Goal: Information Seeking & Learning: Learn about a topic

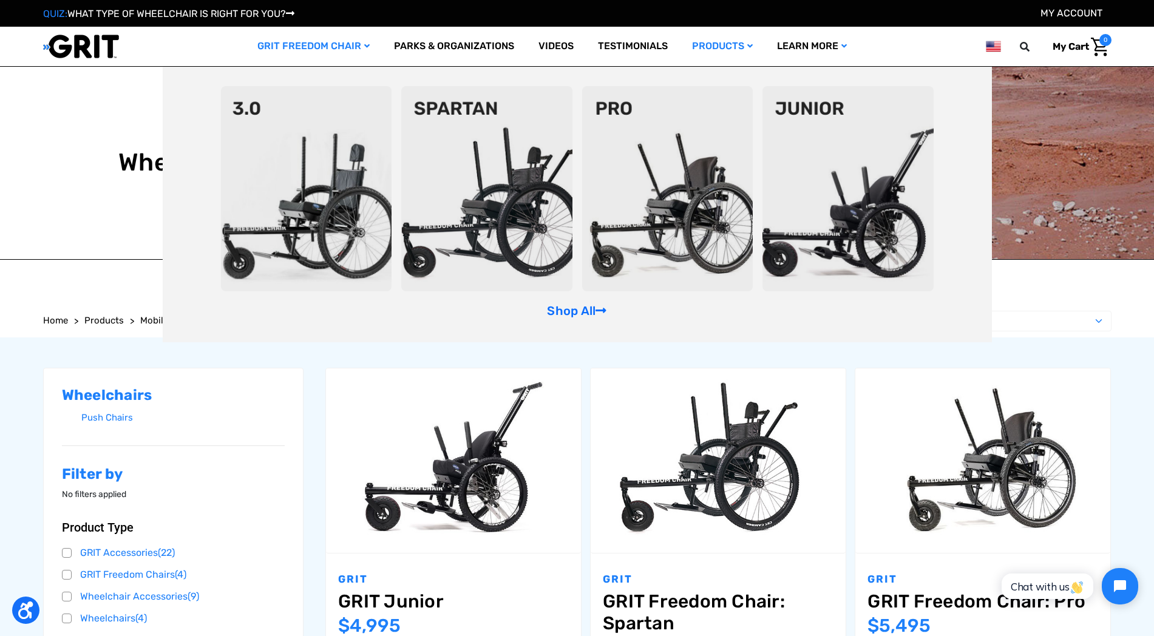
click at [348, 162] on img at bounding box center [306, 188] width 171 height 205
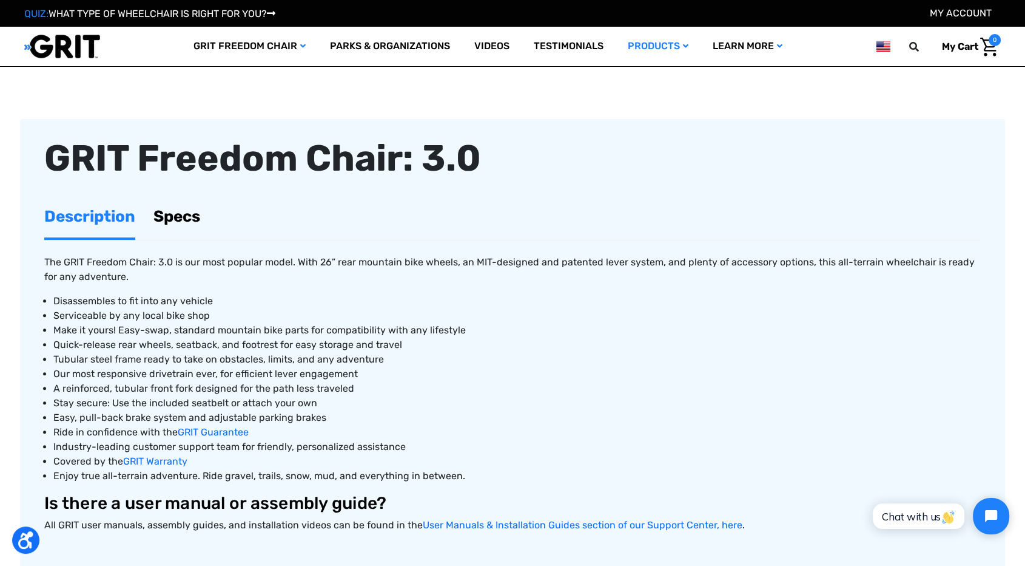
scroll to position [447, 0]
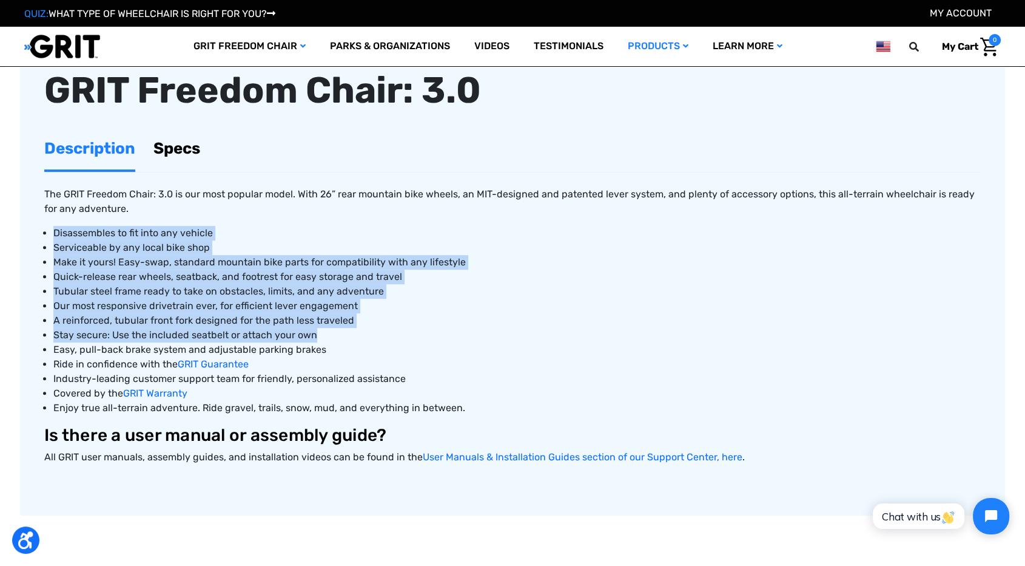
drag, startPoint x: 53, startPoint y: 231, endPoint x: 466, endPoint y: 331, distance: 424.6
click at [466, 331] on ul "Disassembles to fit into any vehicle Serviceable by any local bike shop Make it…" at bounding box center [512, 320] width 937 height 189
click at [266, 337] on span "Stay secure: Use the included seatbelt or attach your own" at bounding box center [185, 335] width 264 height 12
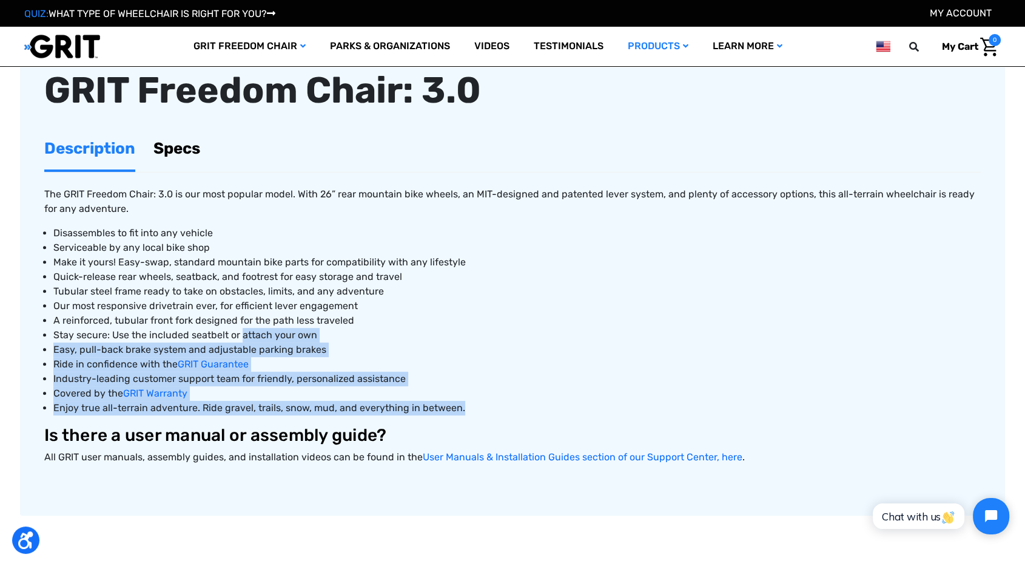
drag, startPoint x: 244, startPoint y: 339, endPoint x: 473, endPoint y: 405, distance: 238.7
click at [473, 405] on ul "Disassembles to fit into any vehicle Serviceable by any local bike shop Make it…" at bounding box center [512, 320] width 937 height 189
click at [435, 373] on li "Industry-leading customer support team for friendly, personalized assistance" at bounding box center [517, 378] width 928 height 15
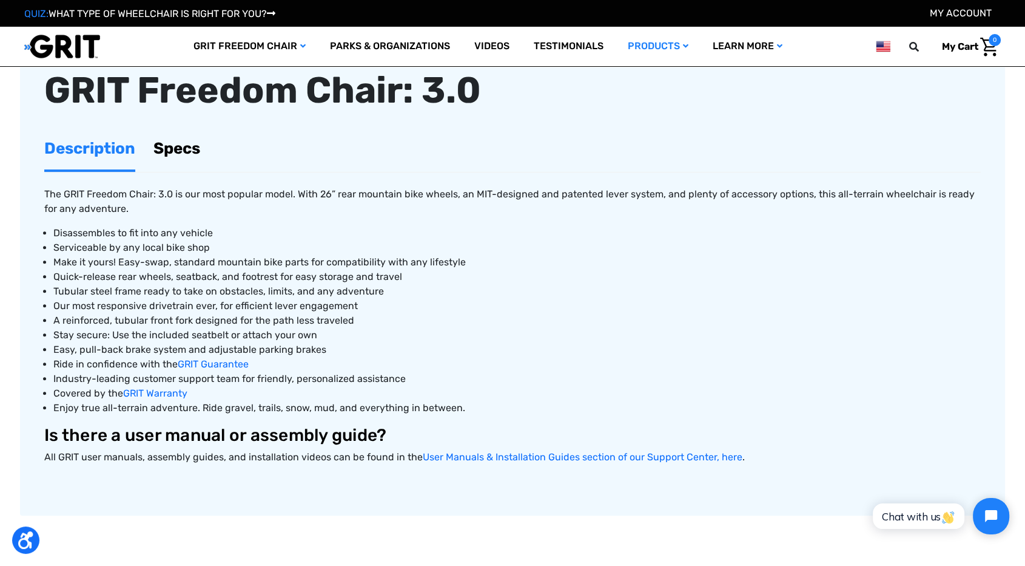
click at [163, 227] on span "Disassembles to fit into any vehicle" at bounding box center [133, 233] width 160 height 12
copy ul "Disassembles to fit into any vehicle"
click at [154, 251] on span "Serviceable by any local bike shop" at bounding box center [131, 248] width 157 height 12
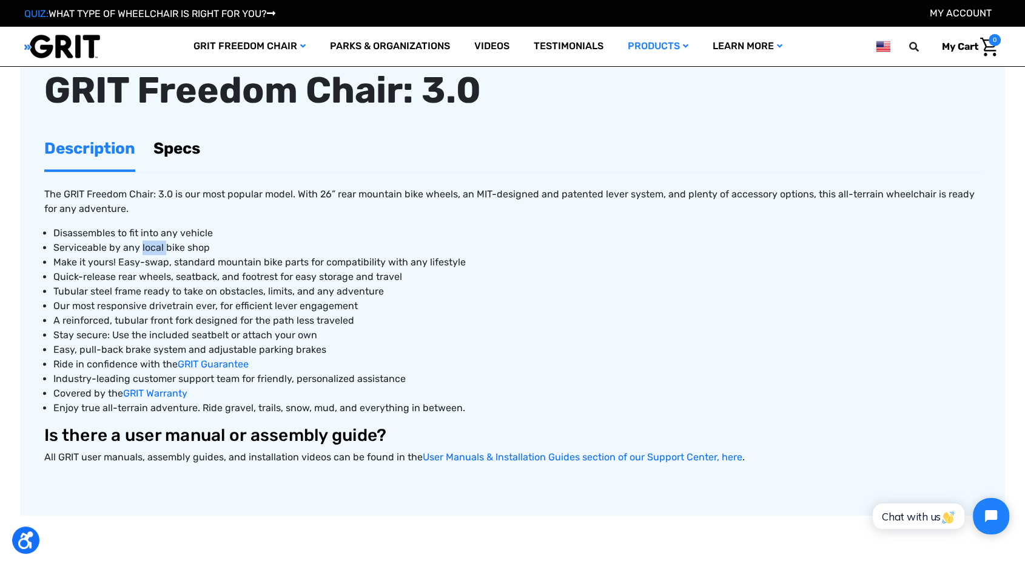
click at [154, 251] on span "Serviceable by any local bike shop" at bounding box center [131, 248] width 157 height 12
copy ul "Serviceable by any local bike shop"
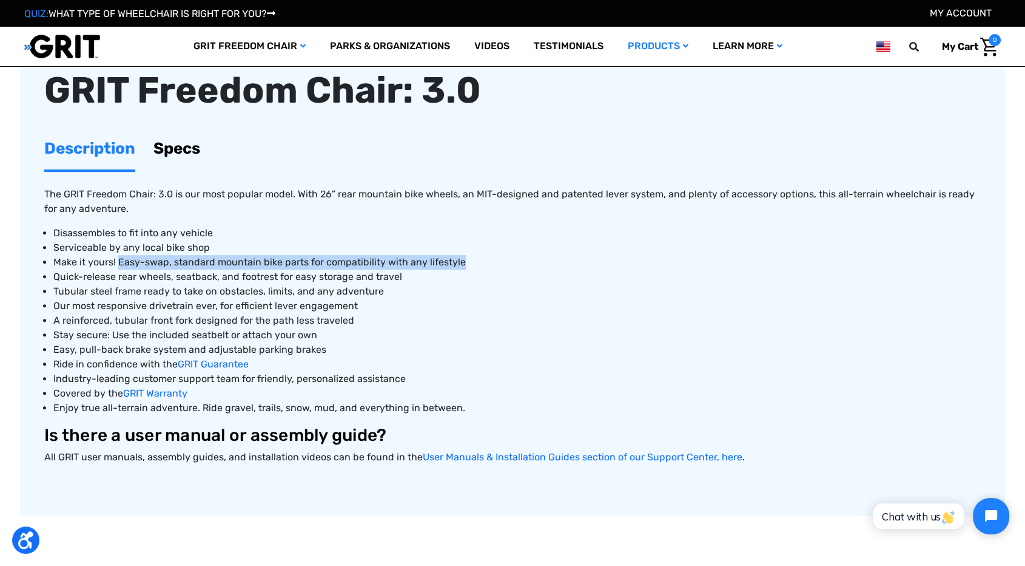
drag, startPoint x: 116, startPoint y: 262, endPoint x: 471, endPoint y: 258, distance: 355.6
click at [471, 258] on li "Make it yours! Easy-swap, standard mountain bike parts for compatibility with a…" at bounding box center [517, 262] width 928 height 15
copy span "Easy-swap, standard mountain bike parts for compatibility with any lifestyle"
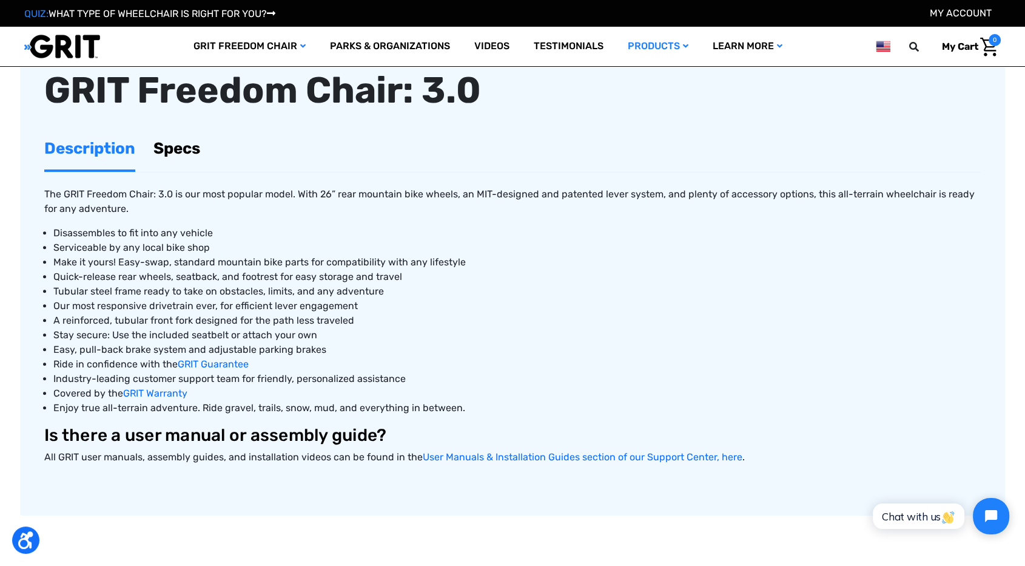
click at [495, 296] on li "Tubular steel frame ready to take on obstacles, limits, and any adventure" at bounding box center [517, 291] width 928 height 15
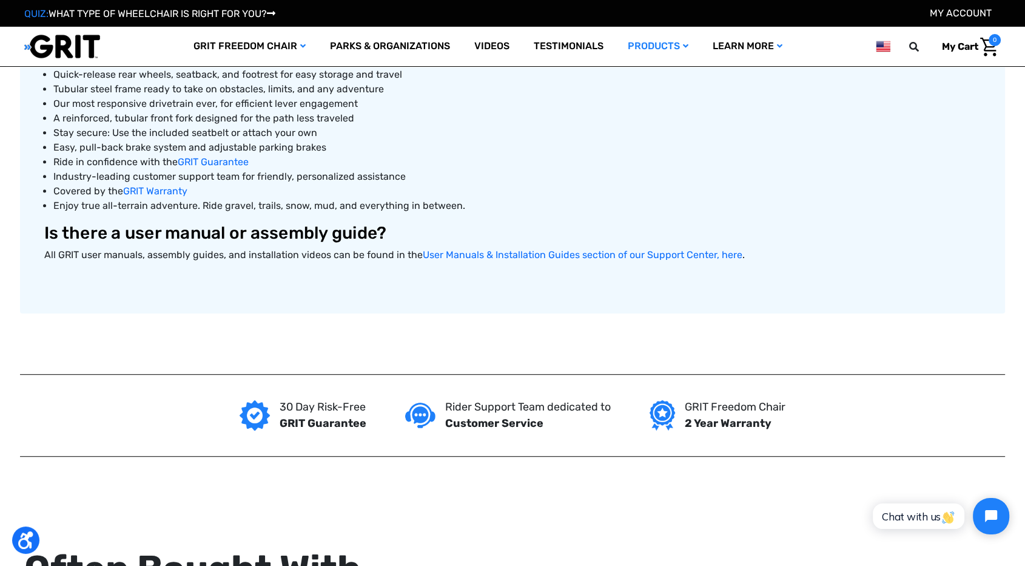
scroll to position [379, 0]
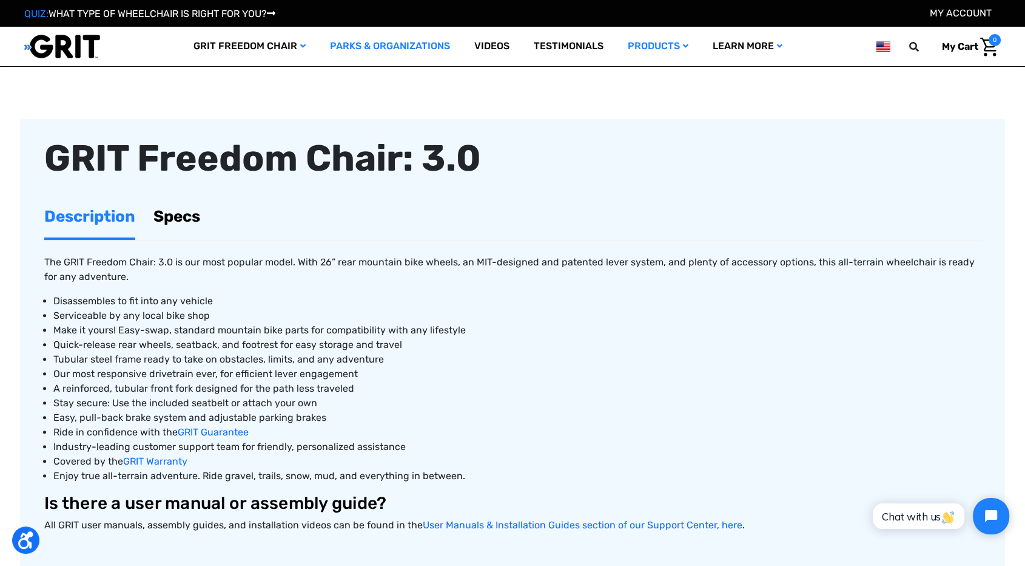
click at [385, 47] on link "Parks & Organizations" at bounding box center [390, 46] width 144 height 39
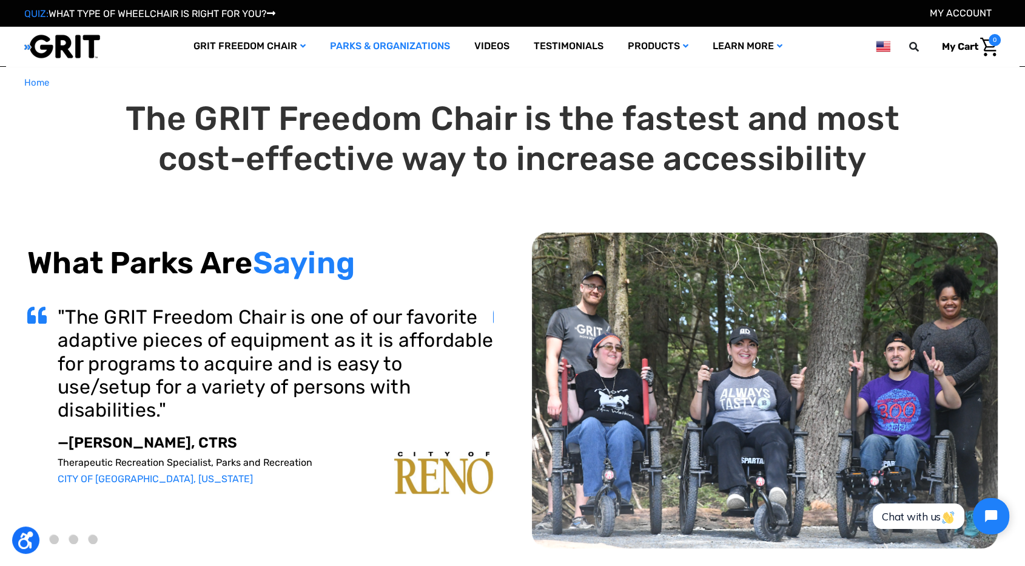
scroll to position [67, 0]
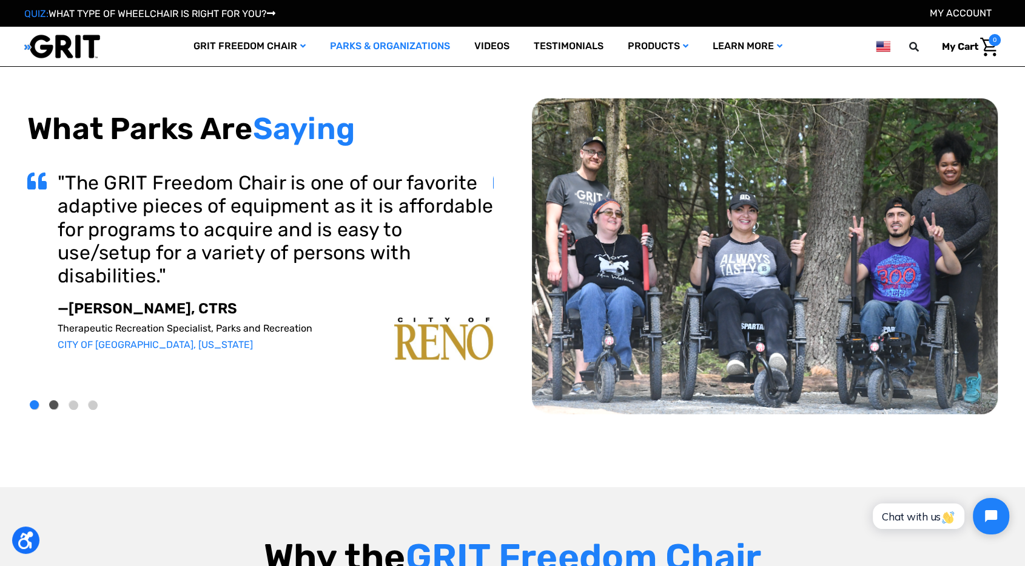
click at [56, 403] on button "2" at bounding box center [54, 404] width 9 height 9
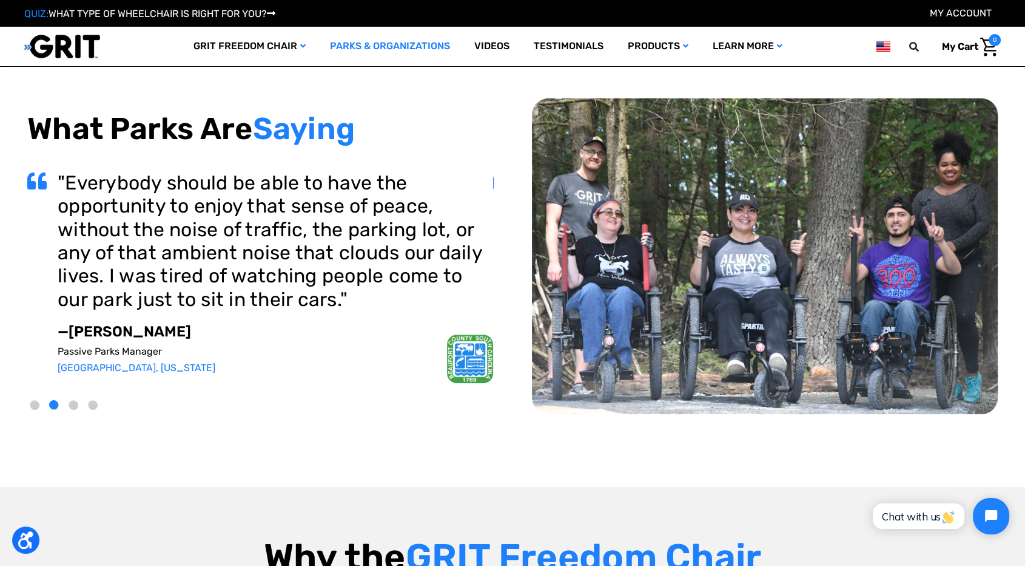
click at [68, 407] on li "3" at bounding box center [75, 403] width 19 height 19
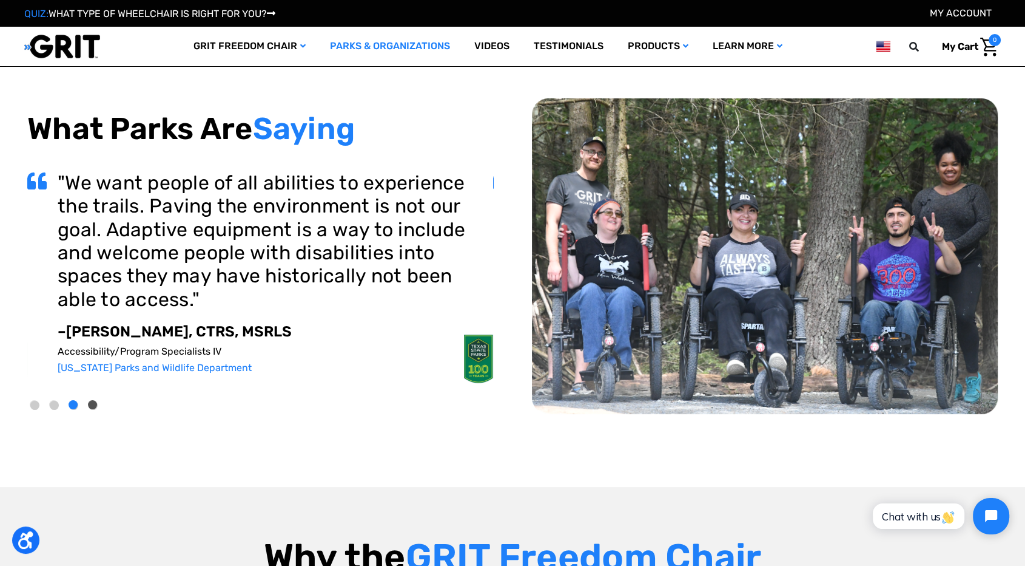
click at [96, 407] on button "4" at bounding box center [93, 404] width 9 height 9
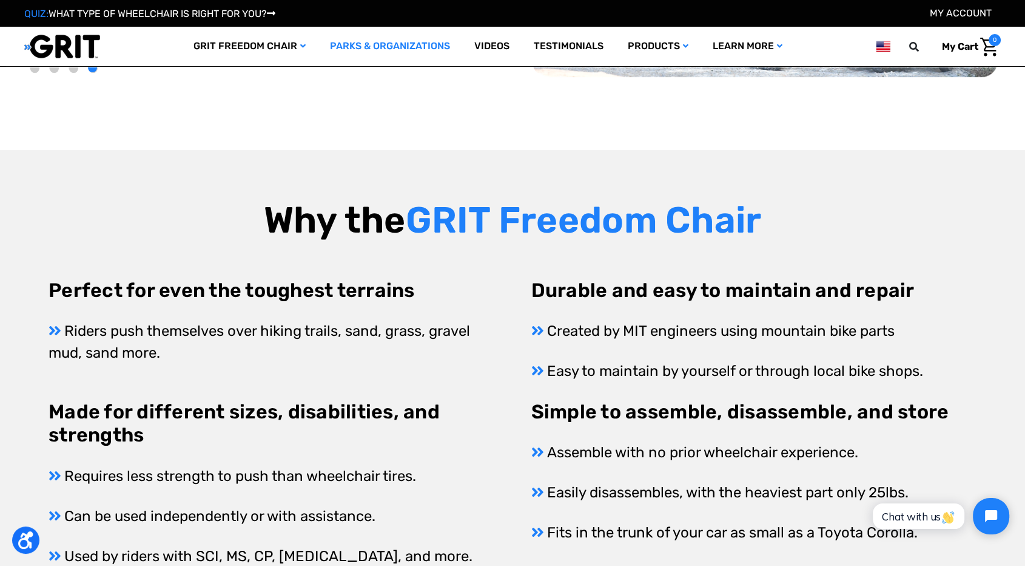
scroll to position [539, 0]
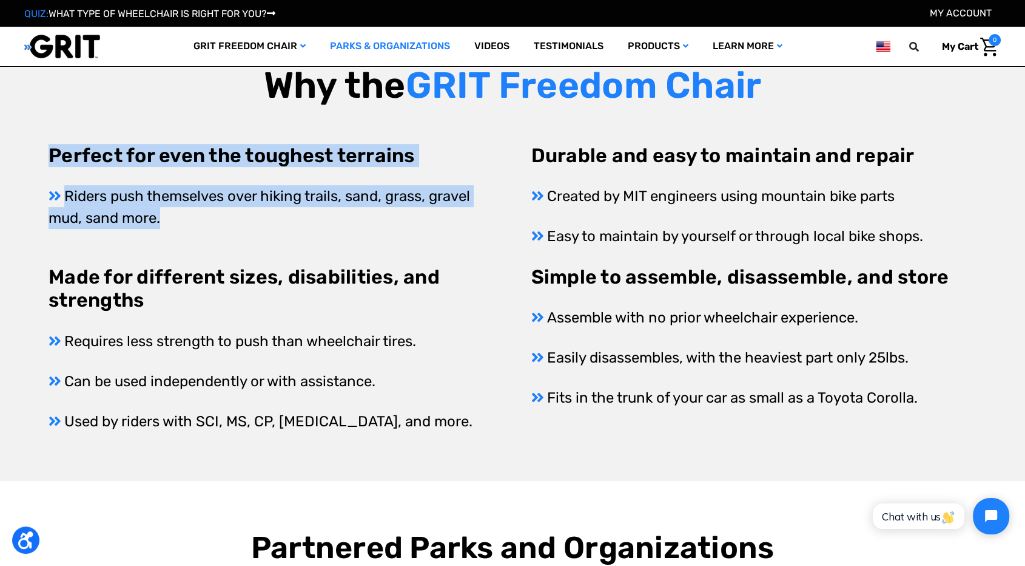
drag, startPoint x: 206, startPoint y: 208, endPoint x: 39, endPoint y: 149, distance: 176.7
click at [39, 149] on div "Why the GRIT Freedom Chair Perfect for even the toughest terrains Riders push t…" at bounding box center [512, 247] width 1025 height 465
drag, startPoint x: 126, startPoint y: 158, endPoint x: 126, endPoint y: 169, distance: 10.3
click at [126, 159] on h3 "Perfect for even the toughest terrains" at bounding box center [271, 155] width 445 height 23
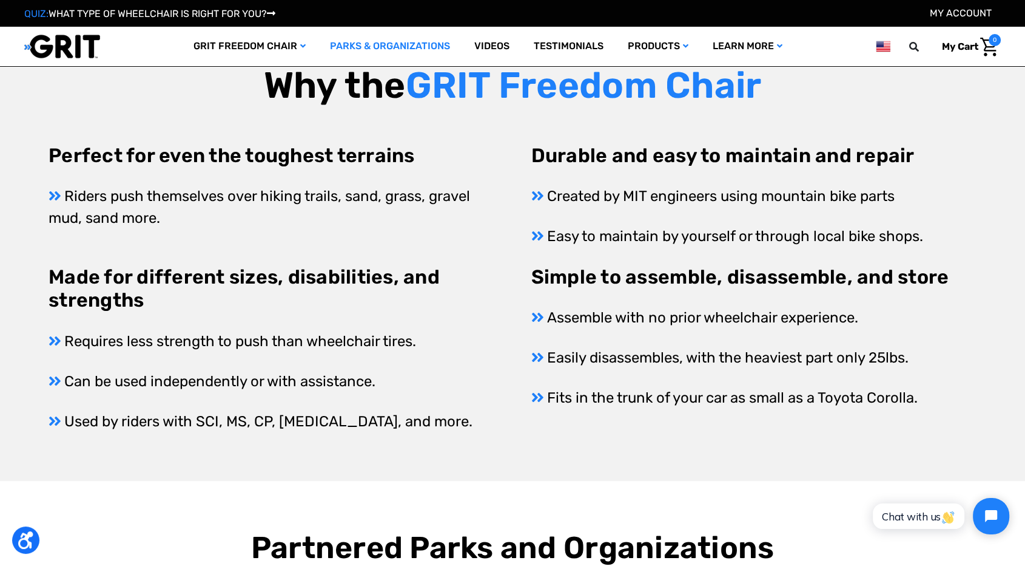
click at [169, 265] on h3 "Made for different sizes, disabilities, and strengths" at bounding box center [271, 288] width 445 height 47
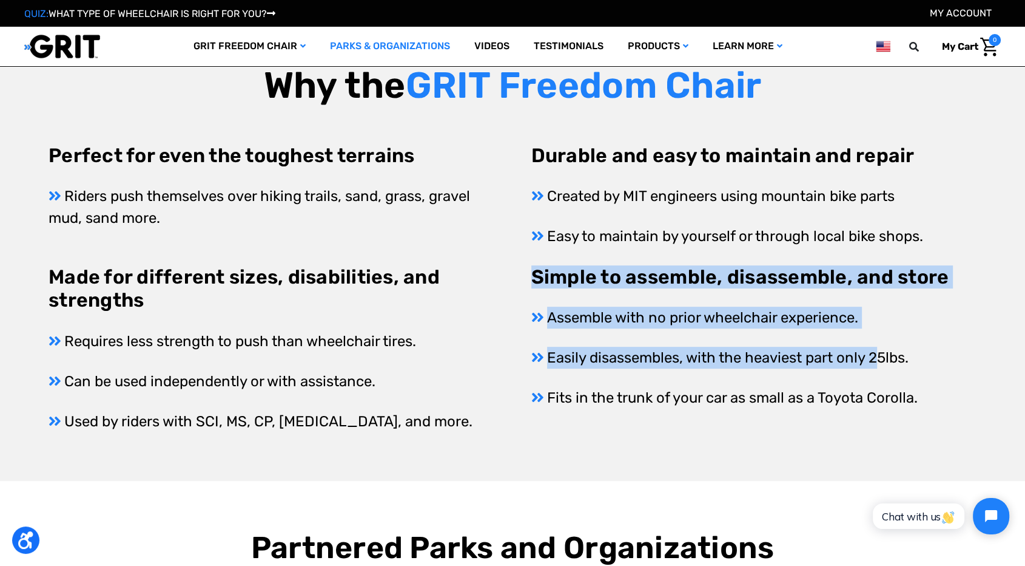
drag, startPoint x: 525, startPoint y: 278, endPoint x: 882, endPoint y: 353, distance: 365.2
click at [882, 353] on div "Perfect for even the toughest terrains Riders push themselves over hiking trail…" at bounding box center [513, 288] width 928 height 288
click at [881, 346] on p "Easily disassembles, with the heaviest part only 25lbs." at bounding box center [754, 357] width 445 height 22
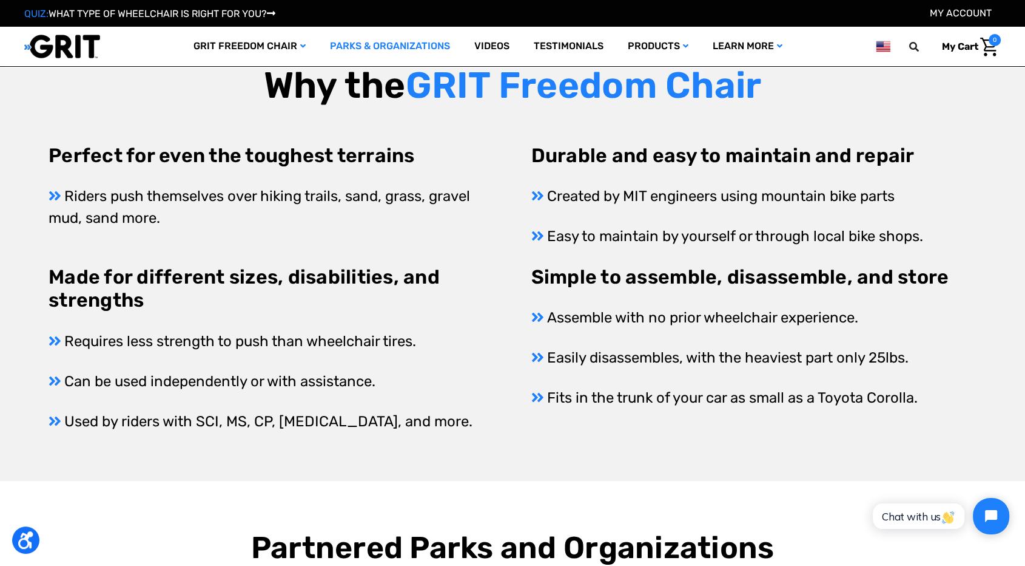
click at [705, 322] on p "Assemble with no prior wheelchair experience." at bounding box center [754, 317] width 445 height 22
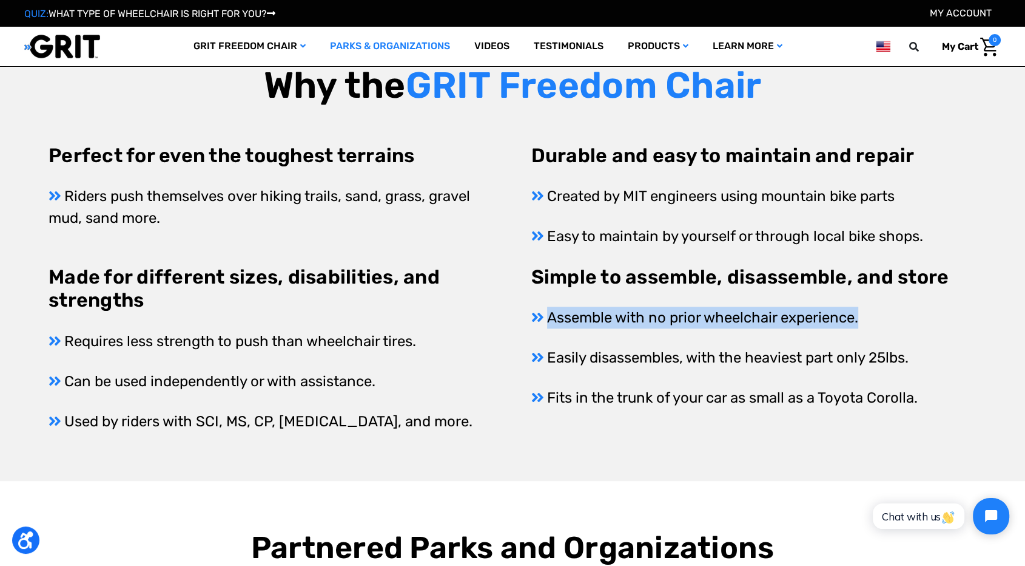
click at [705, 322] on p "Assemble with no prior wheelchair experience." at bounding box center [754, 317] width 445 height 22
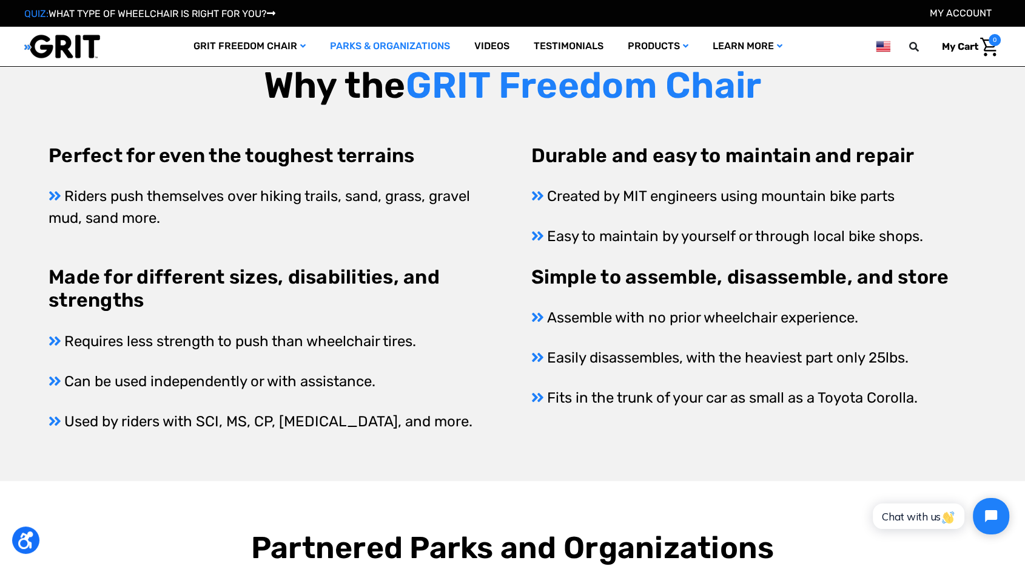
click at [732, 346] on p "Easily disassembles, with the heaviest part only 25lbs." at bounding box center [754, 357] width 445 height 22
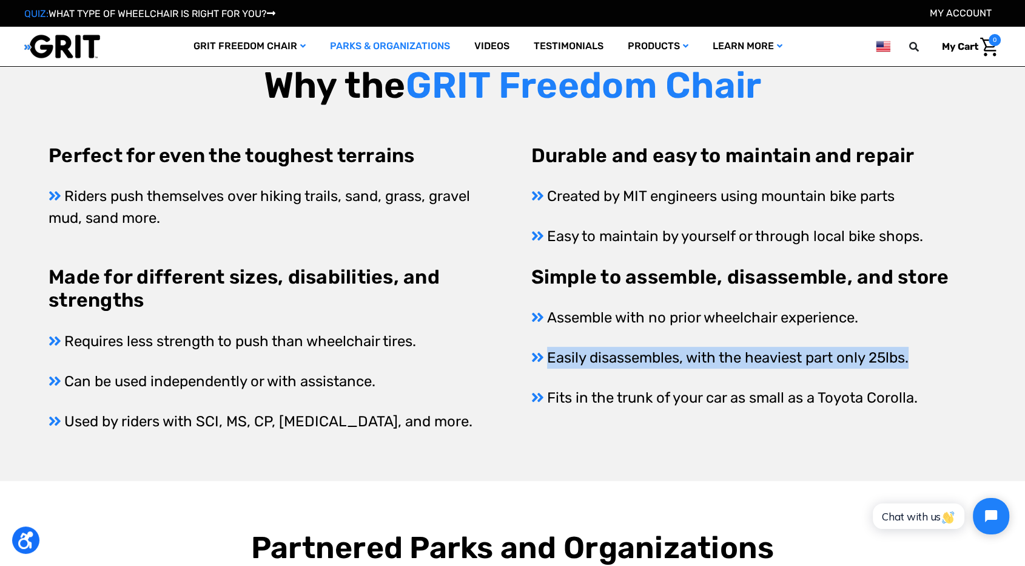
click at [732, 346] on p "Easily disassembles, with the heaviest part only 25lbs." at bounding box center [754, 357] width 445 height 22
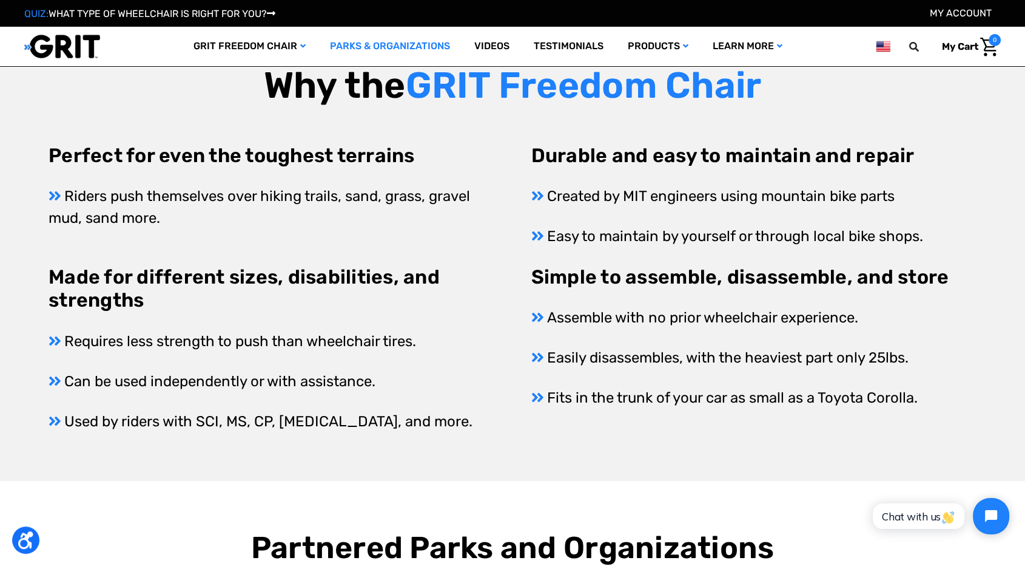
click at [728, 313] on p "Assemble with no prior wheelchair experience." at bounding box center [754, 317] width 445 height 22
click at [727, 313] on p "Assemble with no prior wheelchair experience." at bounding box center [754, 317] width 445 height 22
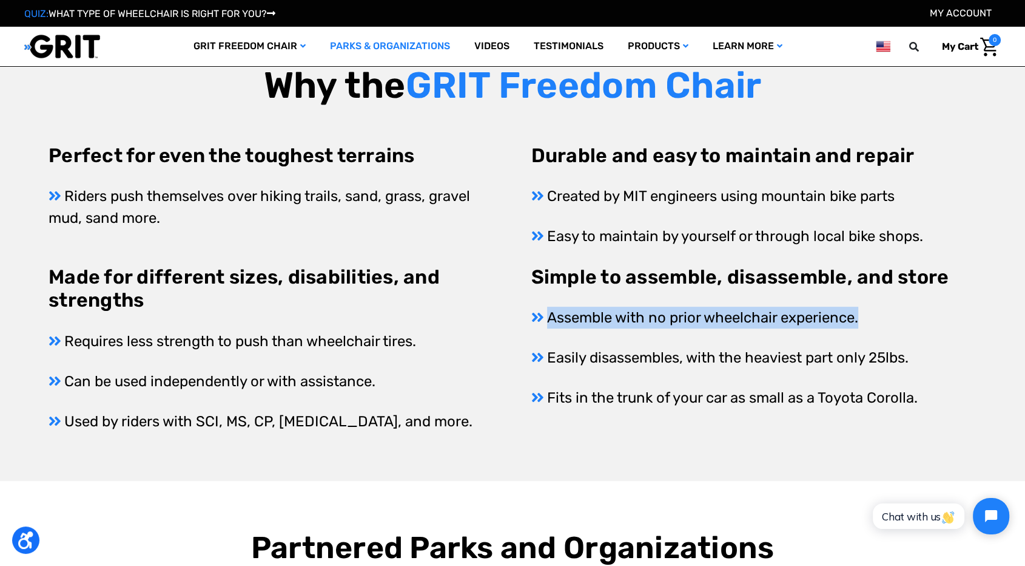
click at [727, 313] on p "Assemble with no prior wheelchair experience." at bounding box center [754, 317] width 445 height 22
copy div "Assemble with no prior wheelchair experience."
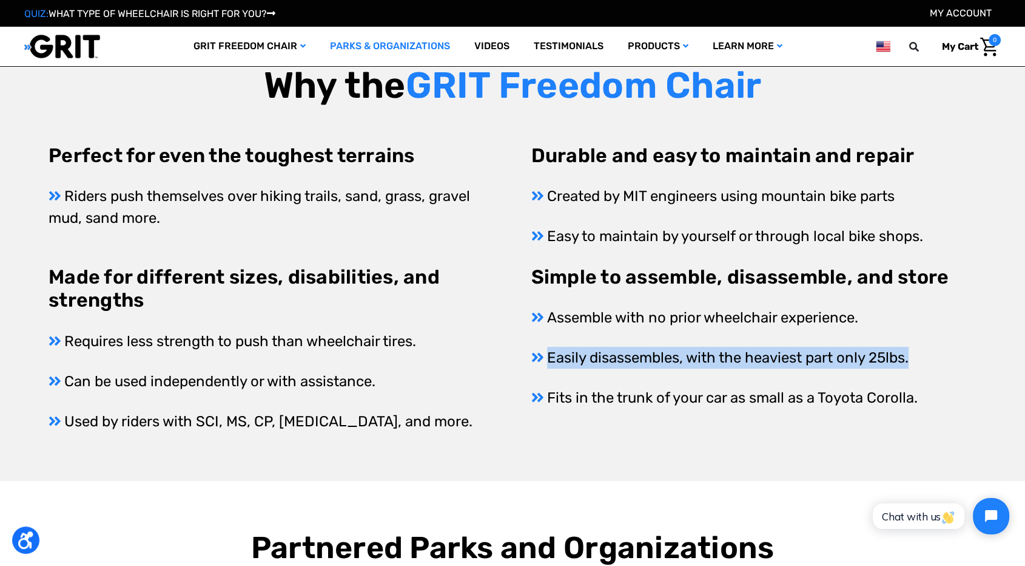
drag, startPoint x: 926, startPoint y: 354, endPoint x: 544, endPoint y: 353, distance: 382.3
click at [545, 353] on p "Easily disassembles, with the heaviest part only 25lbs." at bounding box center [754, 357] width 445 height 22
copy p "Easily disassembles, with the heaviest part only 25lbs."
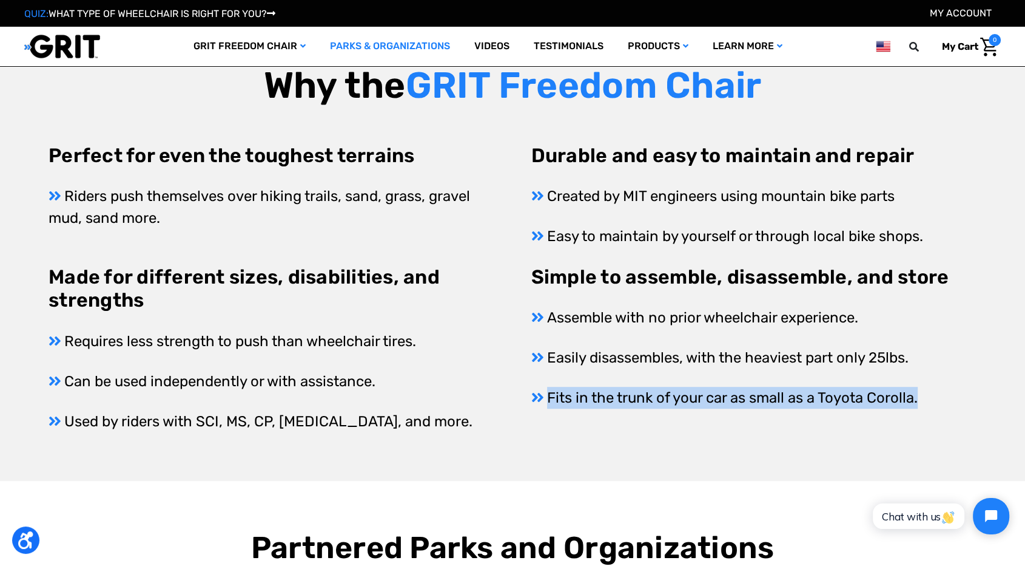
drag, startPoint x: 549, startPoint y: 397, endPoint x: 938, endPoint y: 402, distance: 388.4
click at [938, 402] on p "Fits in the trunk of your car as small as a Toyota Corolla." at bounding box center [754, 398] width 445 height 22
copy p "Fits in the trunk of your car as small as a Toyota Corolla."
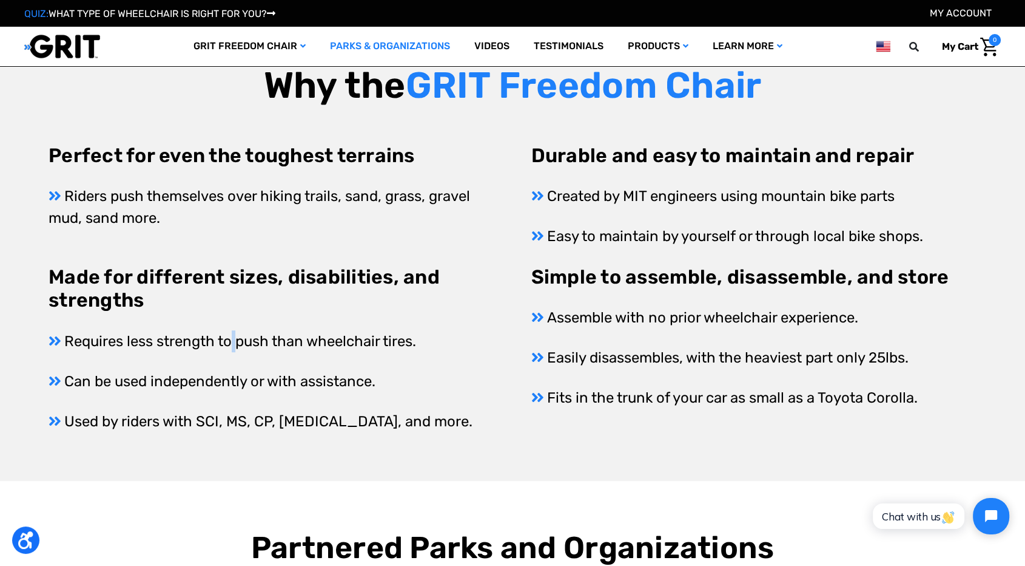
click at [237, 339] on p "Requires less strength to push than wheelchair tires." at bounding box center [271, 341] width 445 height 22
click at [172, 380] on p "Can be used independently or with assistance." at bounding box center [271, 381] width 445 height 22
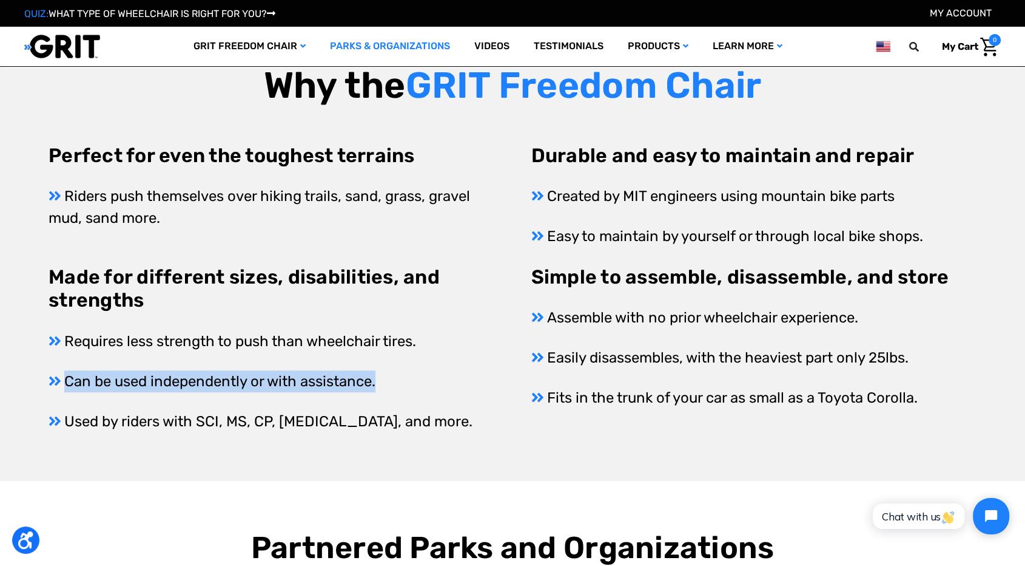
click at [172, 380] on p "Can be used independently or with assistance." at bounding box center [271, 381] width 445 height 22
click at [207, 377] on p "Can be used independently or with assistance." at bounding box center [271, 381] width 445 height 22
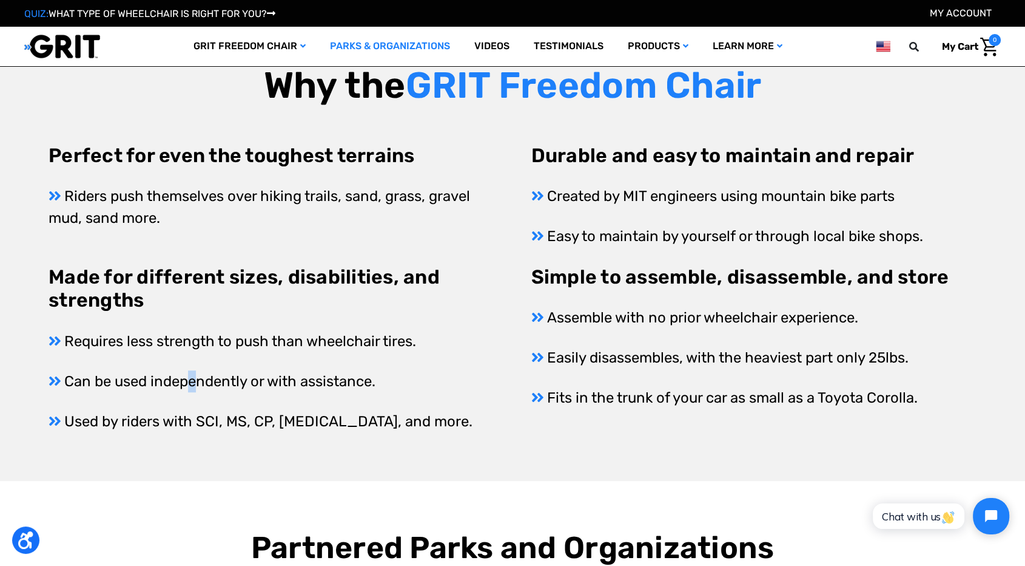
click at [194, 378] on p "Can be used independently or with assistance." at bounding box center [271, 381] width 445 height 22
click at [195, 378] on p "Can be used independently or with assistance." at bounding box center [271, 381] width 445 height 22
click at [195, 380] on p "Can be used independently or with assistance." at bounding box center [271, 381] width 445 height 22
click at [195, 379] on p "Can be used independently or with assistance." at bounding box center [271, 381] width 445 height 22
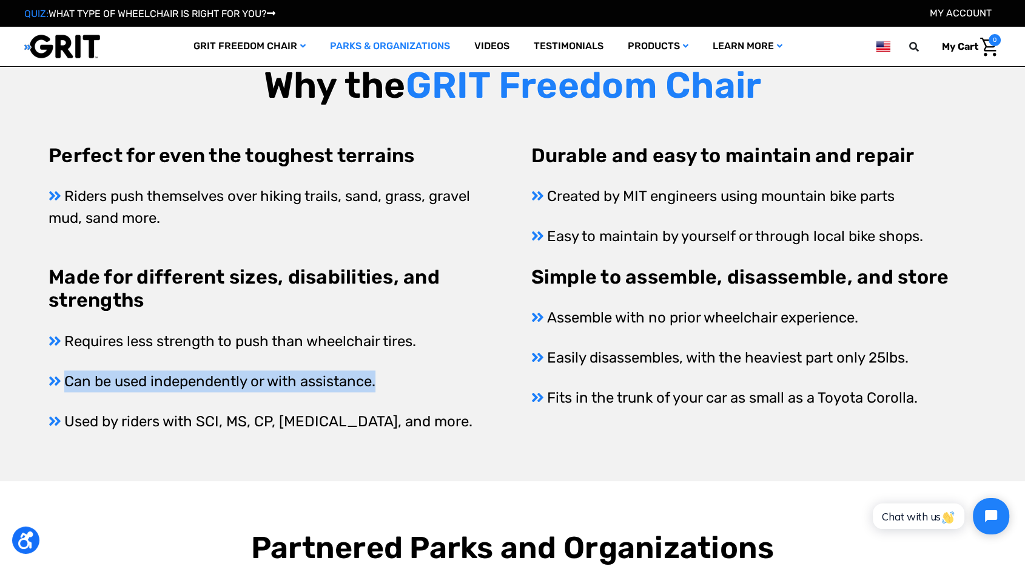
click at [195, 379] on p "Can be used independently or with assistance." at bounding box center [271, 381] width 445 height 22
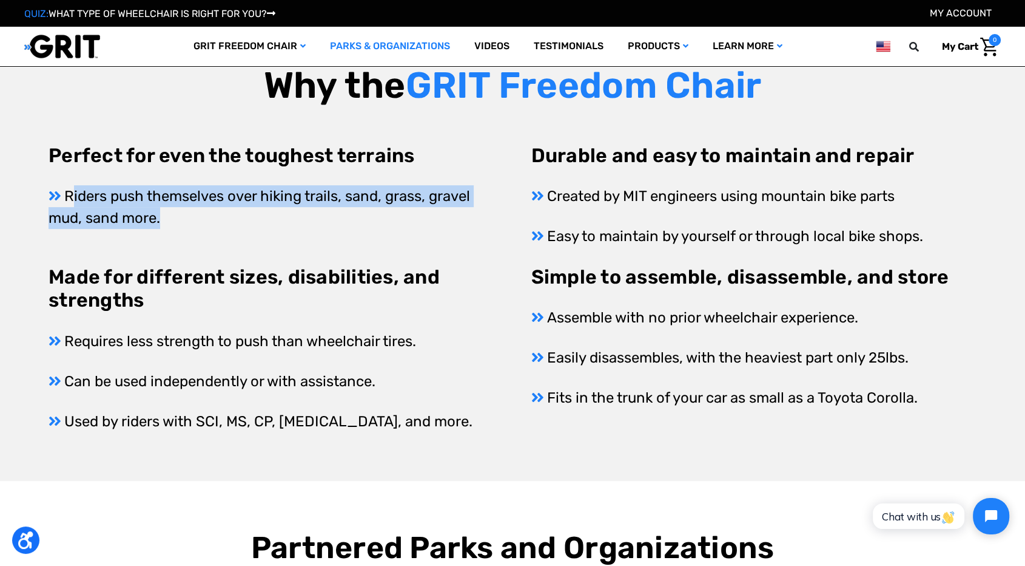
drag, startPoint x: 166, startPoint y: 217, endPoint x: 70, endPoint y: 195, distance: 97.6
click at [70, 195] on p "Riders push themselves over hiking trails, sand, grass, gravel mud, sand more." at bounding box center [271, 207] width 445 height 44
click at [236, 193] on p "Riders push themselves over hiking trails, sand, grass, gravel mud, sand more." at bounding box center [271, 207] width 445 height 44
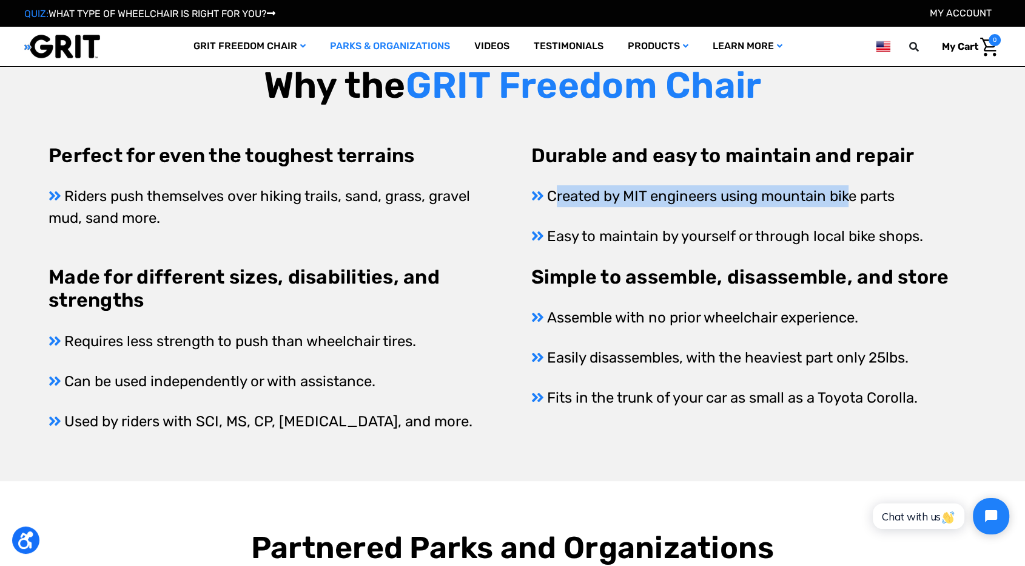
drag, startPoint x: 554, startPoint y: 193, endPoint x: 854, endPoint y: 194, distance: 300.4
click at [854, 194] on p "Created by MIT engineers using mountain bike parts" at bounding box center [754, 196] width 445 height 22
click at [854, 200] on p "Created by MIT engineers using mountain bike parts" at bounding box center [754, 196] width 445 height 22
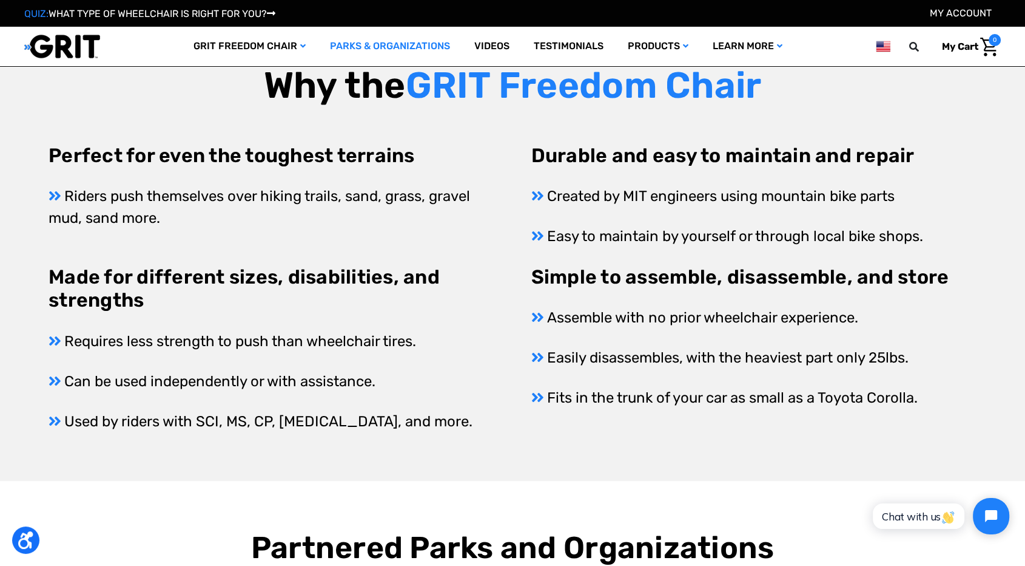
click at [826, 229] on p "Easy to maintain by yourself or through local bike shops." at bounding box center [754, 236] width 445 height 22
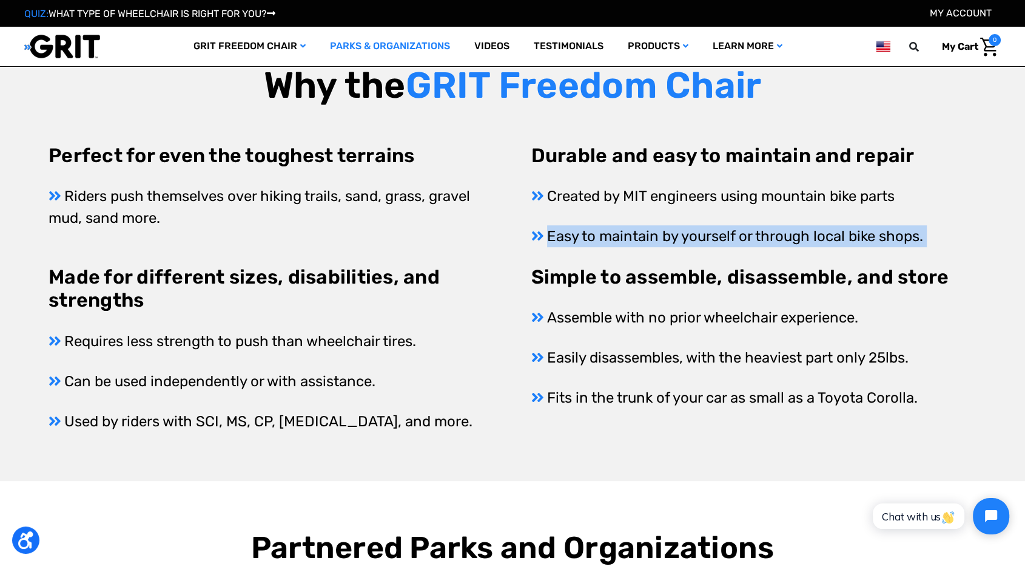
click at [826, 229] on p "Easy to maintain by yourself or through local bike shops." at bounding box center [754, 236] width 445 height 22
click at [770, 229] on p "Easy to maintain by yourself or through local bike shops." at bounding box center [754, 236] width 445 height 22
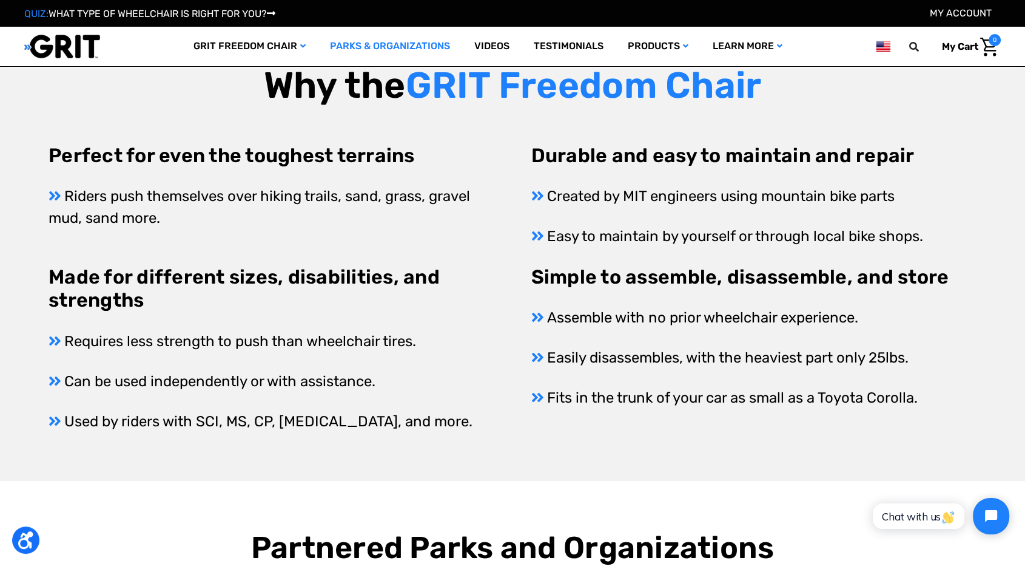
click at [759, 234] on p "Easy to maintain by yourself or through local bike shops." at bounding box center [754, 236] width 445 height 22
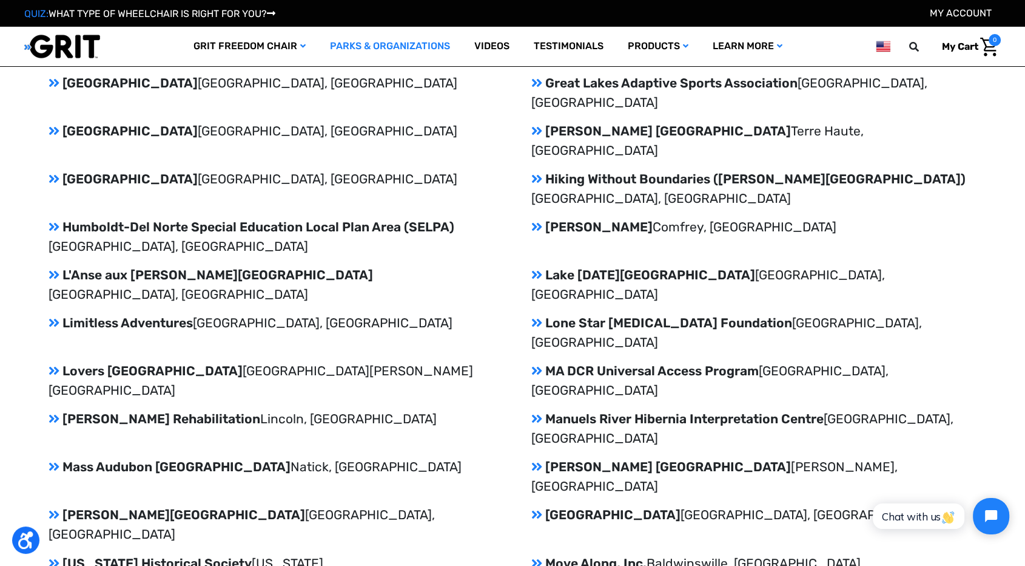
scroll to position [1685, 0]
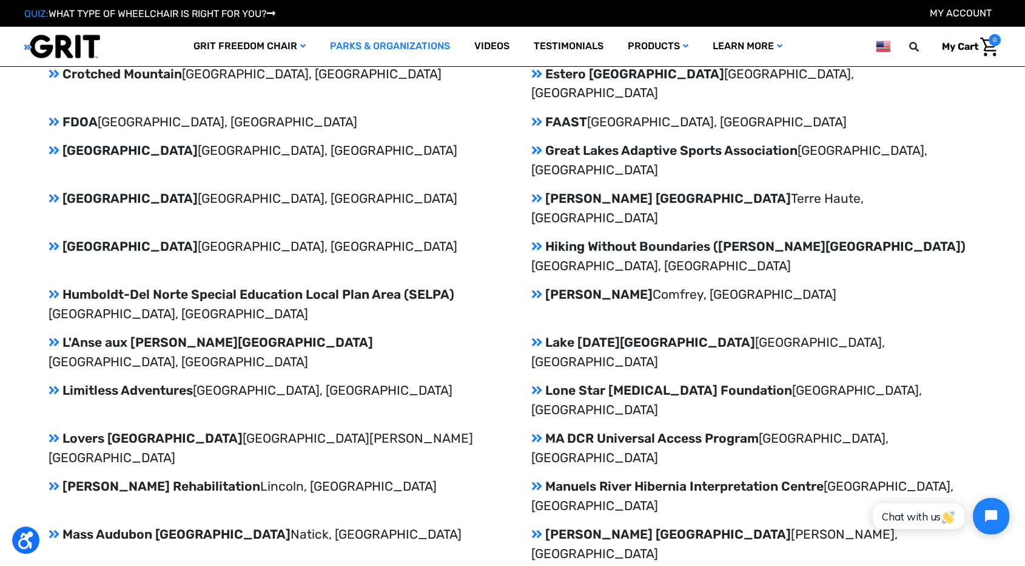
click at [166, 380] on p "Limitless Adventures San Diego, CA" at bounding box center [271, 389] width 445 height 19
drag, startPoint x: 305, startPoint y: 213, endPoint x: 63, endPoint y: 207, distance: 242.2
click at [58, 380] on p "Limitless Adventures San Diego, CA" at bounding box center [271, 389] width 445 height 19
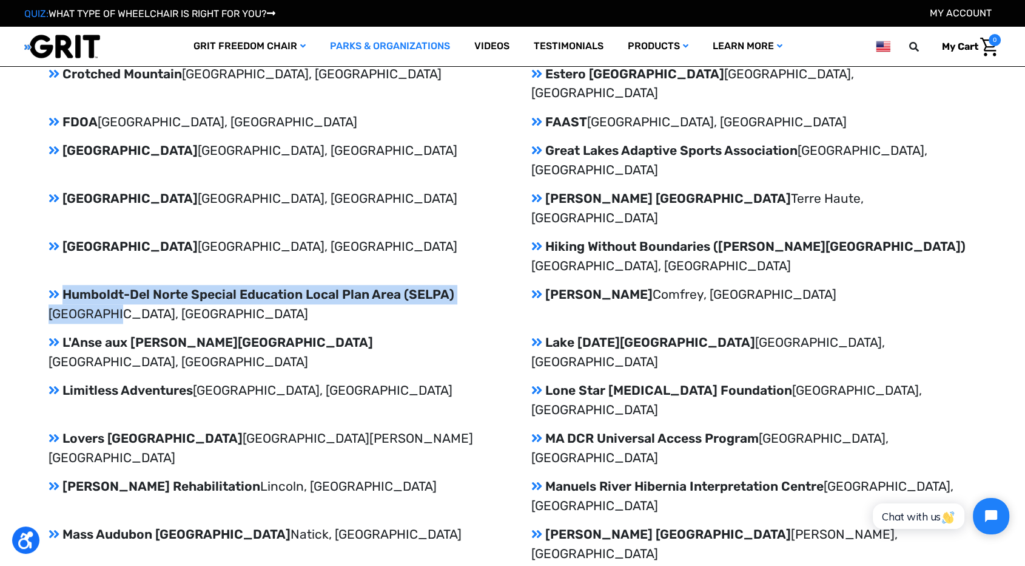
drag, startPoint x: 120, startPoint y: 157, endPoint x: 60, endPoint y: 138, distance: 62.2
click at [60, 285] on p "Humboldt-Del Norte Special Education Local Plan Area (SELPA) Eureka, CA" at bounding box center [271, 304] width 445 height 38
copy p "Humboldt-Del Norte Special Education Local Plan Area (SELPA) Eureka, CA"
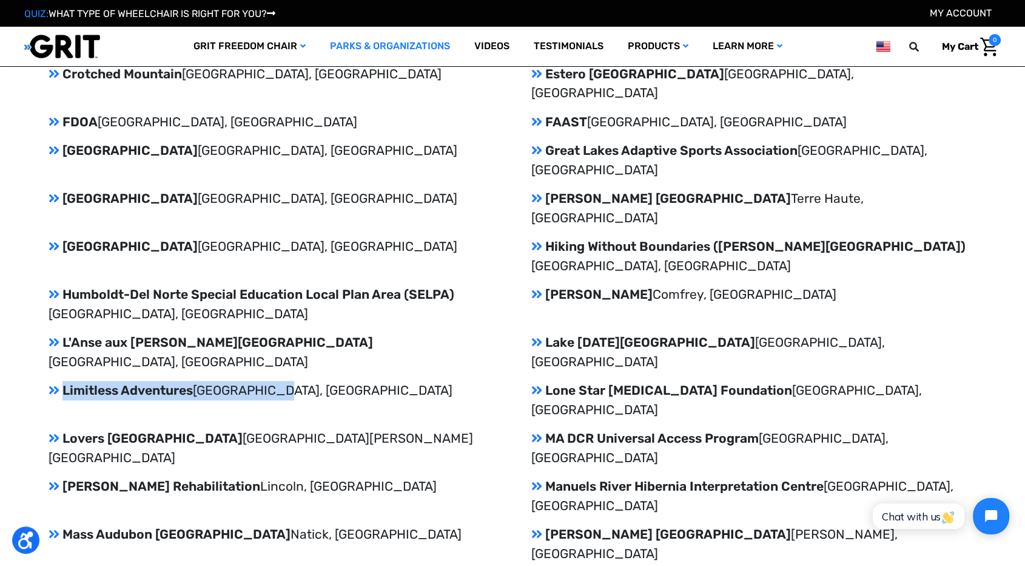
drag, startPoint x: 283, startPoint y: 222, endPoint x: 64, endPoint y: 224, distance: 218.5
click at [64, 380] on p "Limitless Adventures San Diego, CA" at bounding box center [271, 389] width 445 height 19
copy p "Limitless Adventures San Diego, CA"
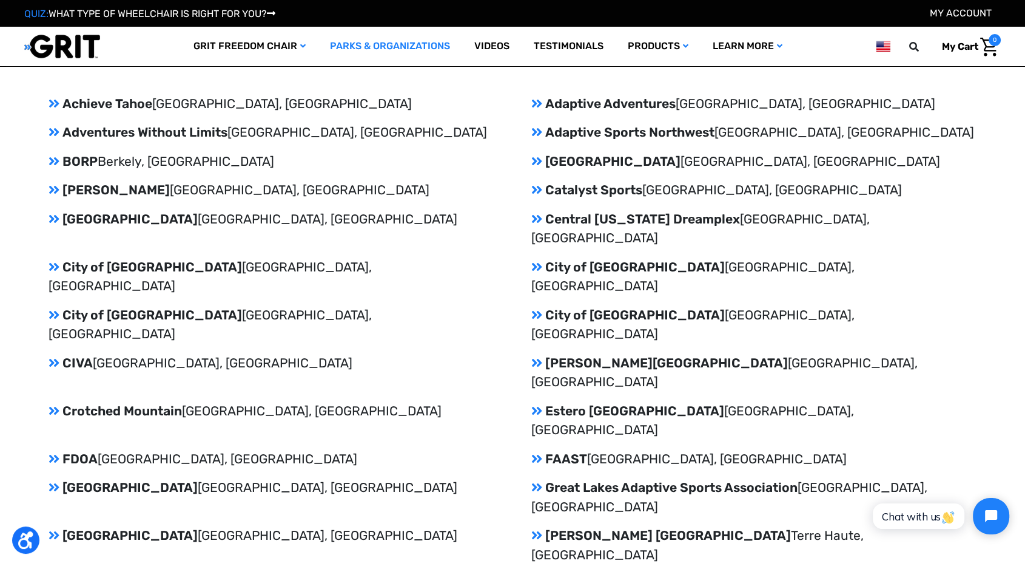
scroll to position [1281, 0]
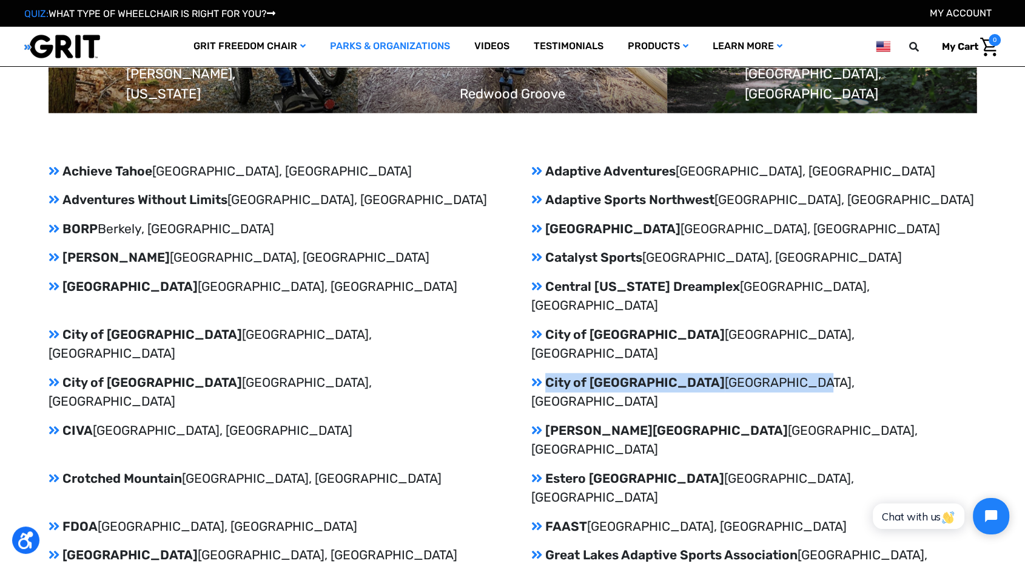
drag, startPoint x: 777, startPoint y: 346, endPoint x: 548, endPoint y: 350, distance: 228.8
click at [548, 373] on p "City of Sacramento Sacramento, CA" at bounding box center [754, 392] width 445 height 38
copy p "City of Sacramento Sacramento, CA"
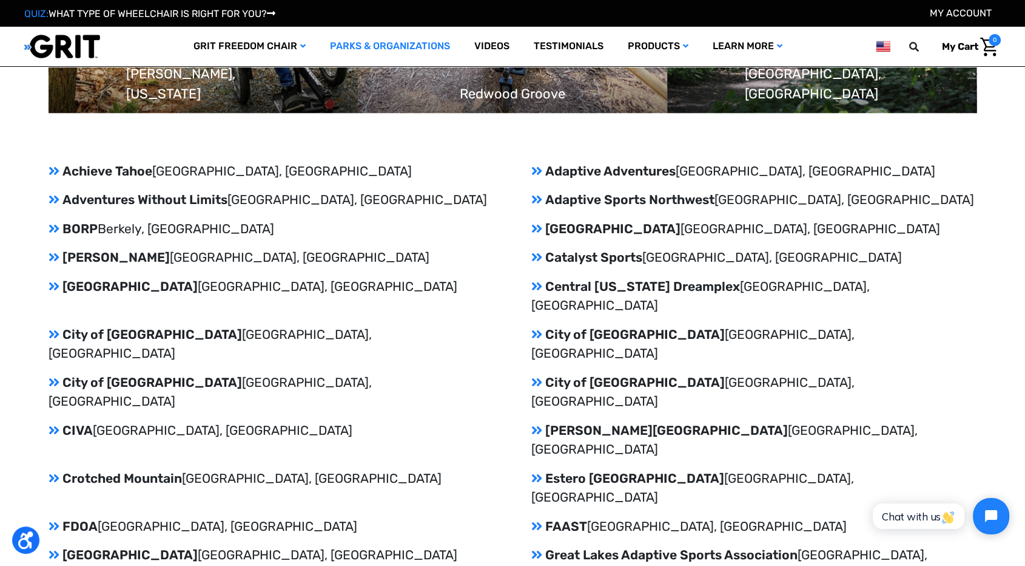
click at [755, 470] on span "Weslaco, TX" at bounding box center [693, 487] width 323 height 35
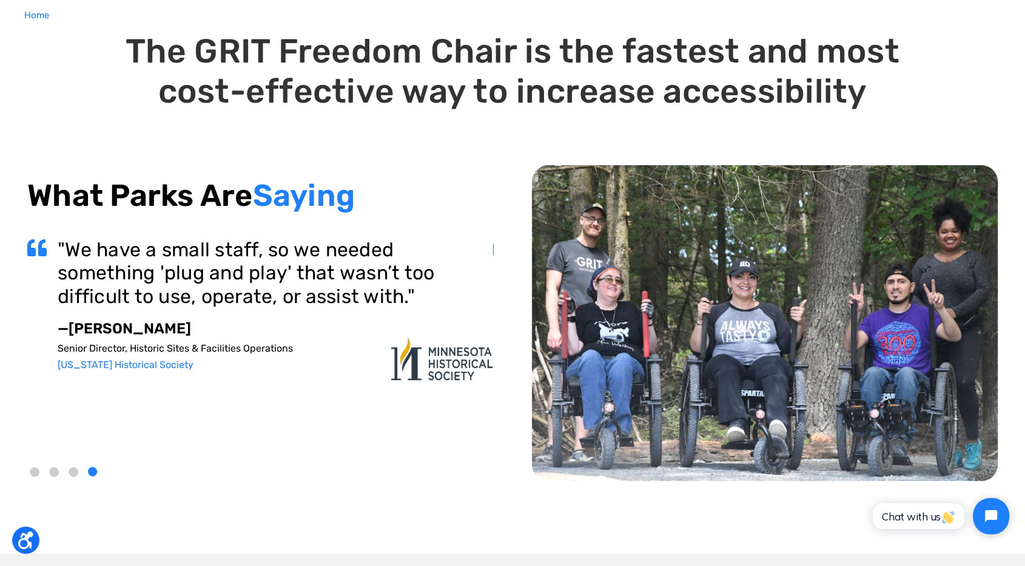
scroll to position [0, 0]
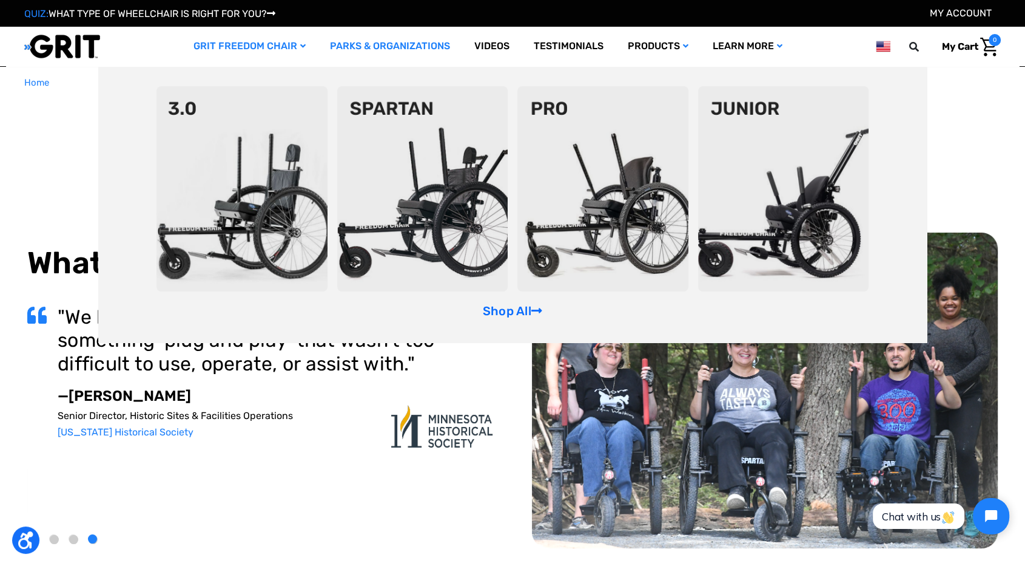
click at [431, 153] on img at bounding box center [422, 188] width 171 height 205
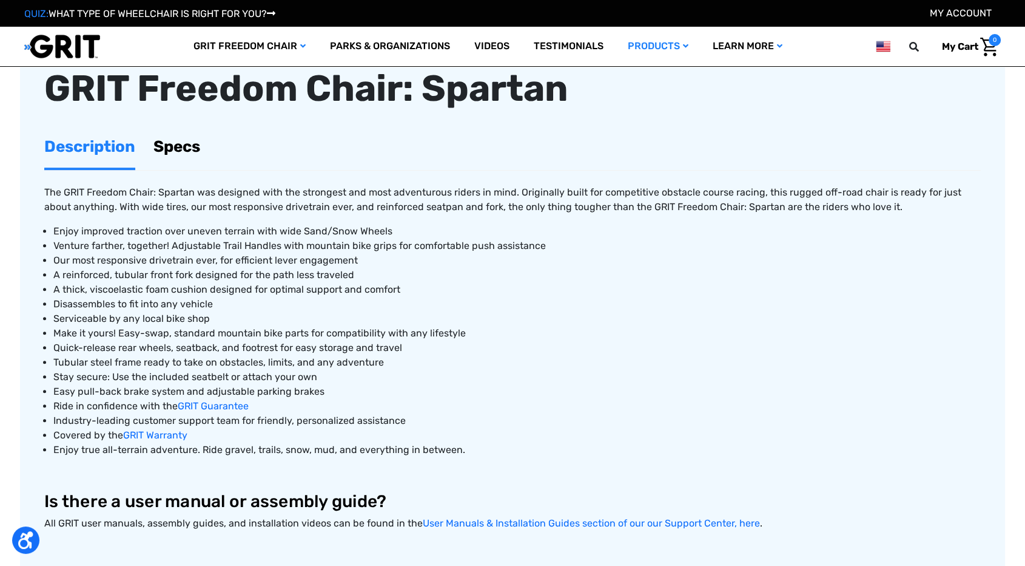
click at [152, 225] on span "Enjoy improved traction over uneven terrain with wide Sand/Snow Wheels" at bounding box center [222, 231] width 339 height 12
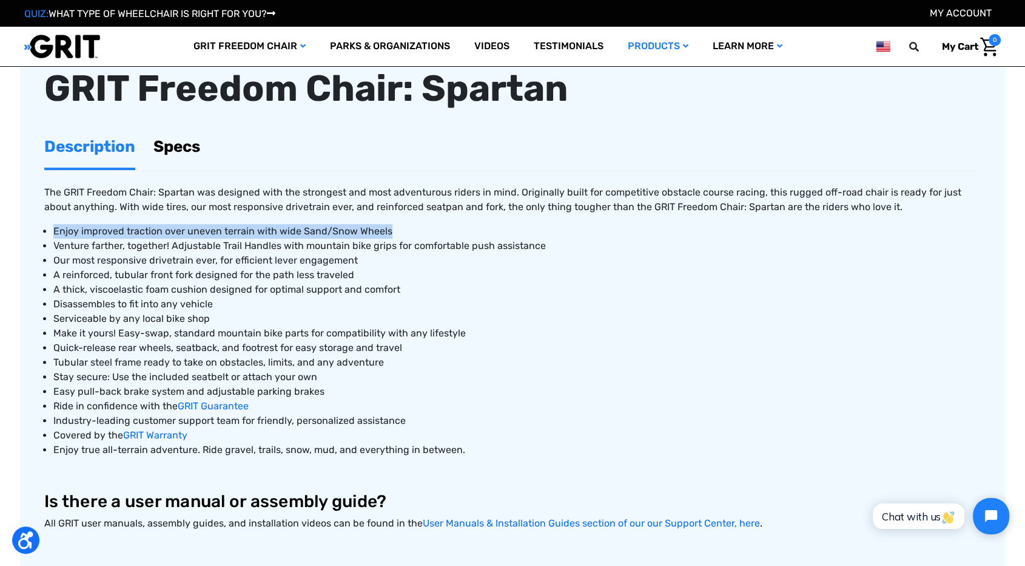
click at [152, 225] on span "Enjoy improved traction over uneven terrain with wide Sand/Snow Wheels" at bounding box center [222, 231] width 339 height 12
click at [184, 227] on span "Enjoy improved traction over uneven terrain with wide Sand/Snow Wheels" at bounding box center [222, 231] width 339 height 12
click at [174, 235] on li "Enjoy improved traction over uneven terrain with wide Sand/Snow Wheels" at bounding box center [517, 231] width 928 height 15
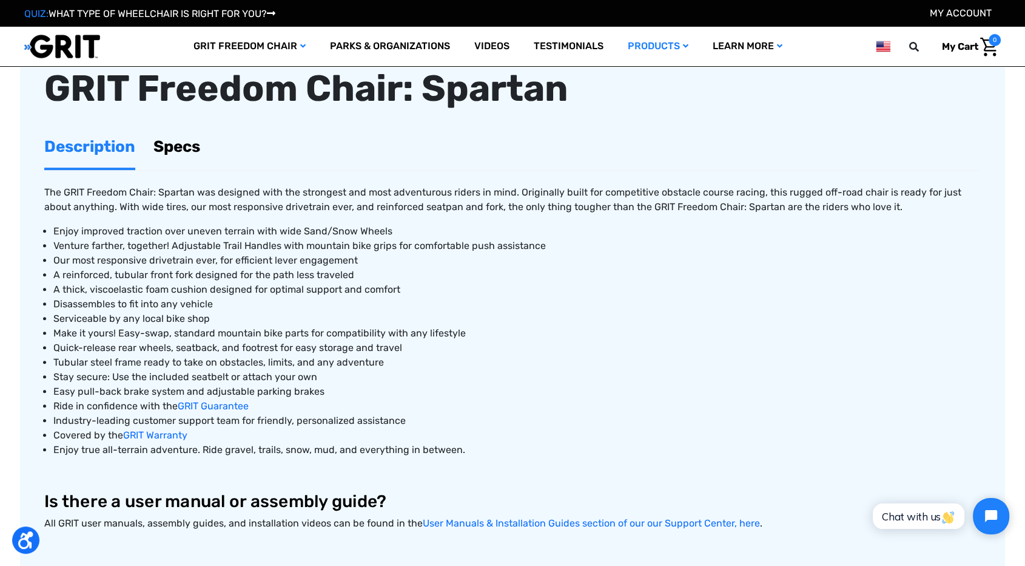
click at [175, 240] on span "Venture farther, together! Adjustable Trail Handles with mountain bike grips fo…" at bounding box center [299, 246] width 493 height 12
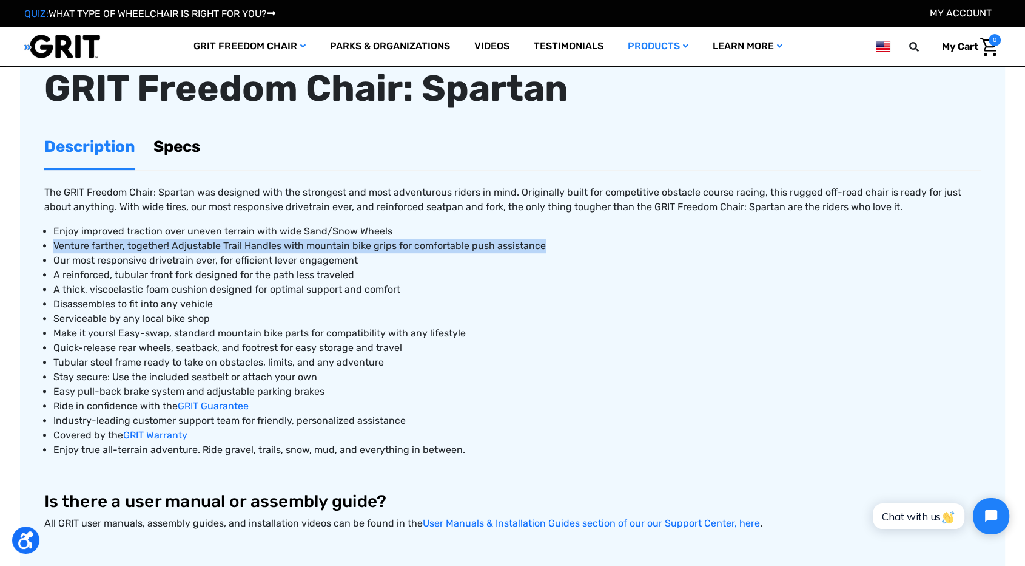
click at [175, 240] on span "Venture farther, together! Adjustable Trail Handles with mountain bike grips fo…" at bounding box center [299, 246] width 493 height 12
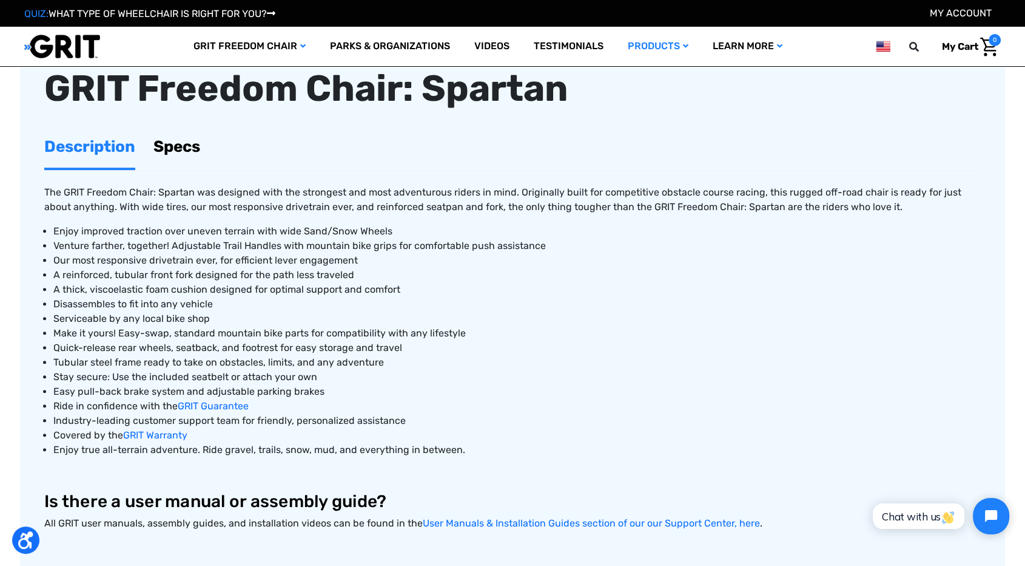
click at [160, 254] on span "Our most responsive drivetrain ever, for efficient lever engagement" at bounding box center [205, 260] width 305 height 12
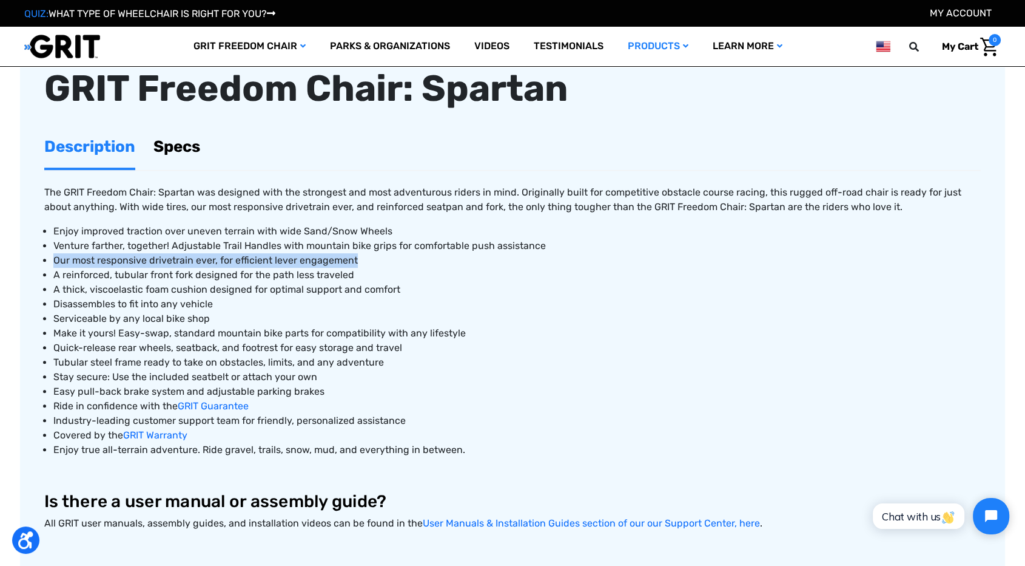
click at [160, 254] on span "Our most responsive drivetrain ever, for efficient lever engagement" at bounding box center [205, 260] width 305 height 12
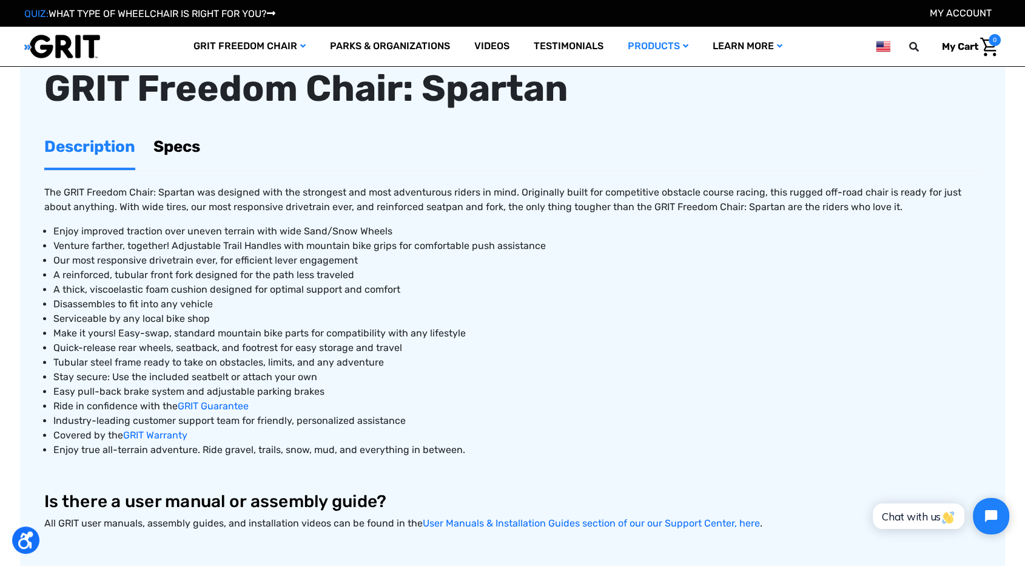
click at [200, 274] on span "A reinforced, tubular front fork designed for the path less traveled" at bounding box center [203, 275] width 301 height 12
click at [200, 272] on span "A reinforced, tubular front fork designed for the path less traveled" at bounding box center [203, 275] width 301 height 12
click at [197, 279] on li "A reinforced, tubular front fork designed for the path less traveled" at bounding box center [517, 275] width 928 height 15
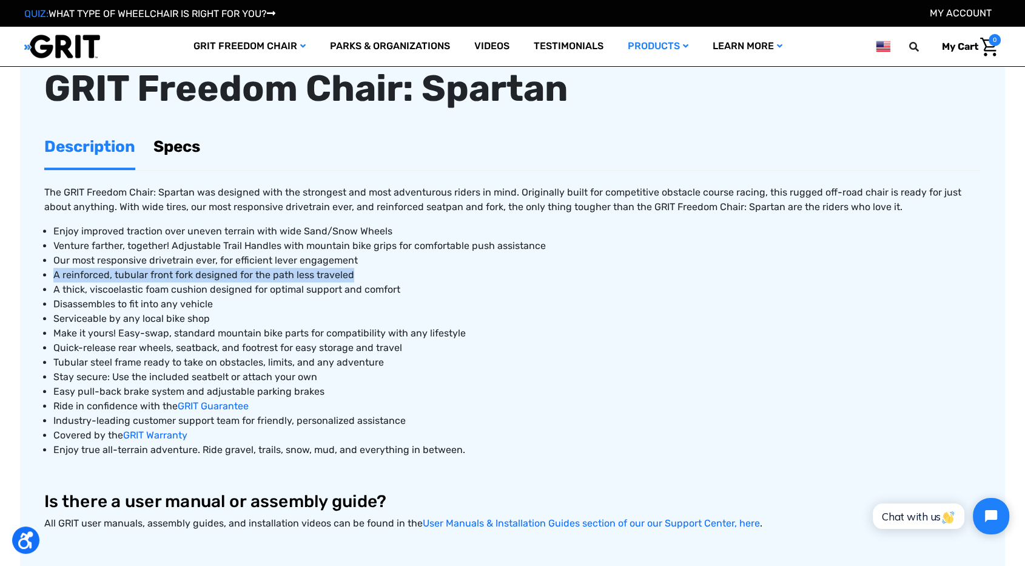
click at [197, 279] on li "A reinforced, tubular front fork designed for the path less traveled" at bounding box center [517, 275] width 928 height 15
click at [197, 286] on span "A thick, viscoelastic foam cushion designed for optimal support and comfort" at bounding box center [226, 289] width 347 height 12
click at [198, 286] on span "A thick, viscoelastic foam cushion designed for optimal support and comfort" at bounding box center [226, 289] width 347 height 12
click at [214, 328] on span "Make it yours! Easy-swap, standard mountain bike parts for compatibility with a…" at bounding box center [259, 333] width 413 height 12
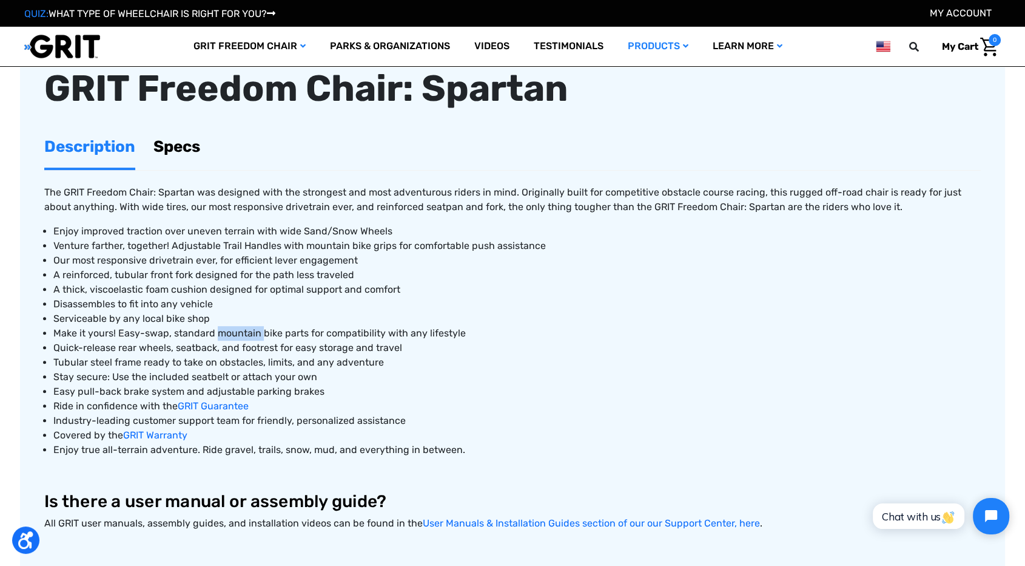
click at [214, 328] on span "Make it yours! Easy-swap, standard mountain bike parts for compatibility with a…" at bounding box center [259, 333] width 413 height 12
click at [213, 328] on span "Make it yours! Easy-swap, standard mountain bike parts for compatibility with a…" at bounding box center [259, 333] width 413 height 12
click at [212, 349] on span "Quick-release rear wheels, seatback, and footrest for easy storage and travel" at bounding box center [227, 348] width 349 height 12
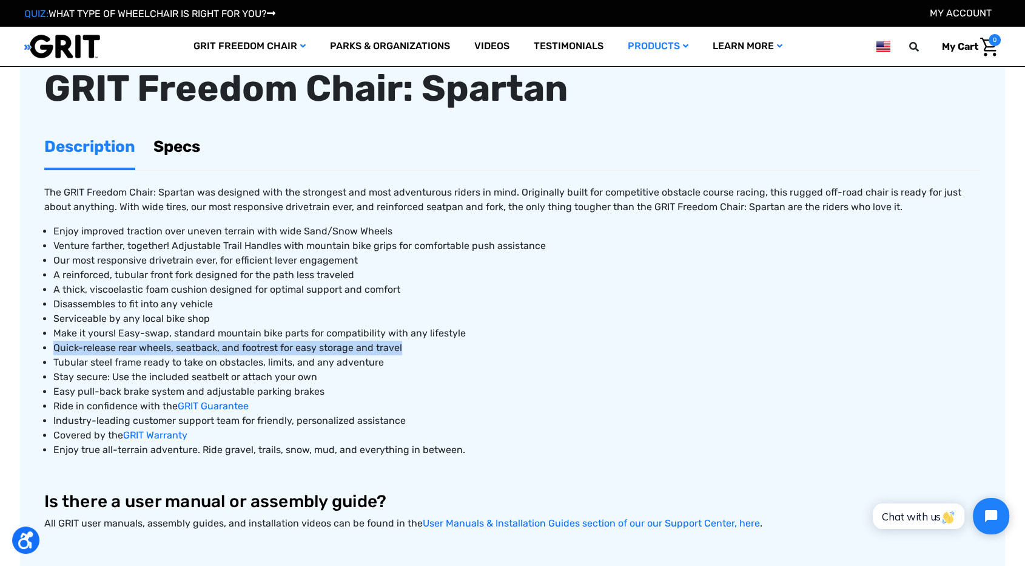
click at [212, 350] on span "Quick-release rear wheels, seatback, and footrest for easy storage and travel" at bounding box center [227, 348] width 349 height 12
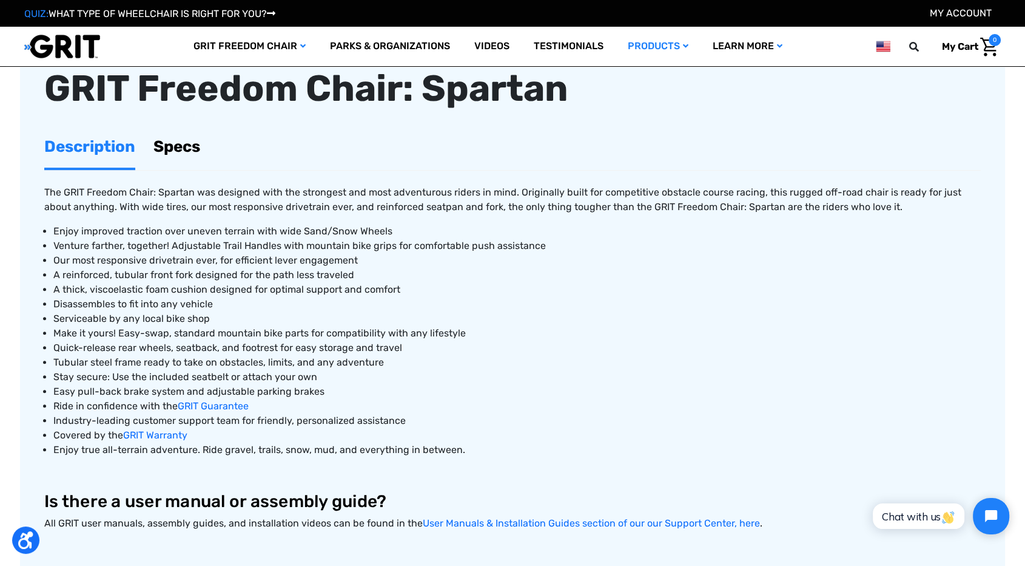
click at [212, 371] on span "Stay secure: Use the included seatbelt or attach your own" at bounding box center [185, 377] width 264 height 12
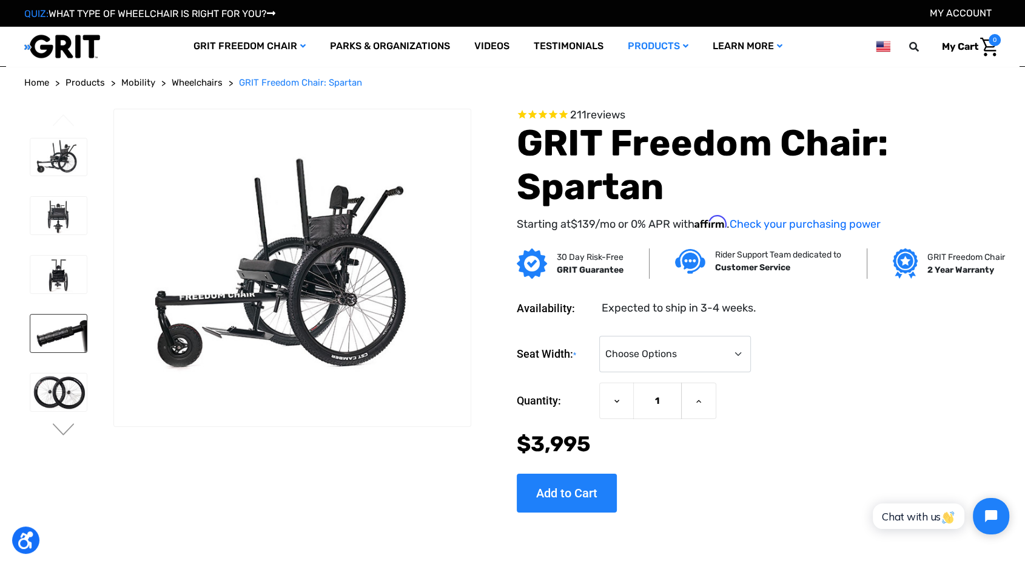
click at [59, 334] on img at bounding box center [58, 333] width 56 height 38
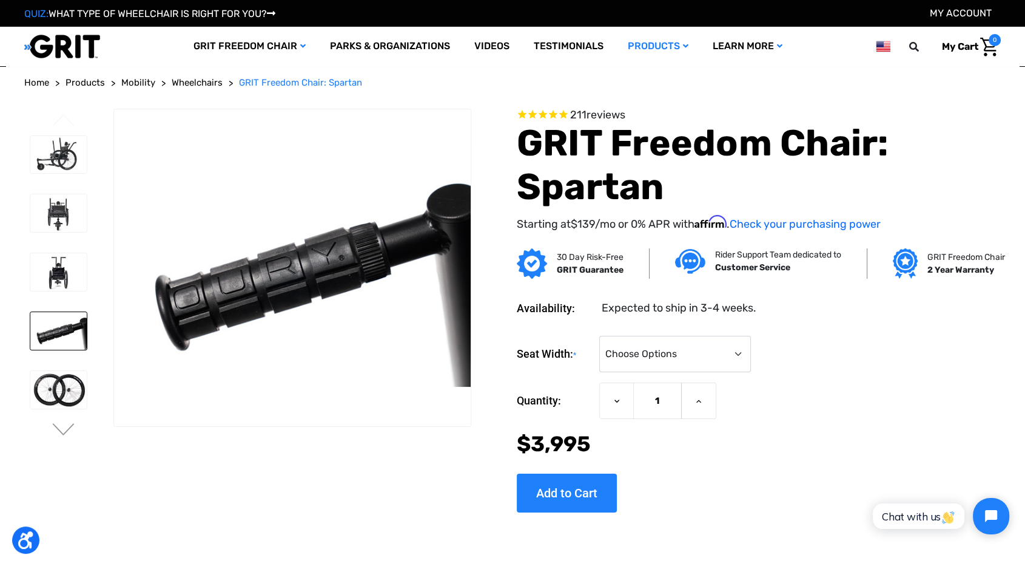
click at [58, 331] on img at bounding box center [58, 331] width 56 height 38
click at [64, 285] on img at bounding box center [58, 272] width 56 height 38
